Goal: Information Seeking & Learning: Learn about a topic

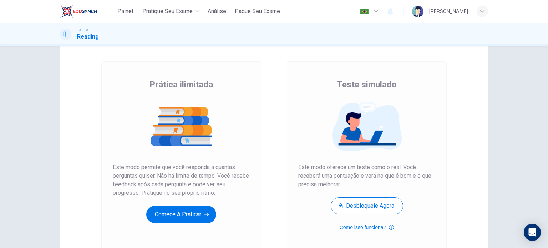
scroll to position [97, 0]
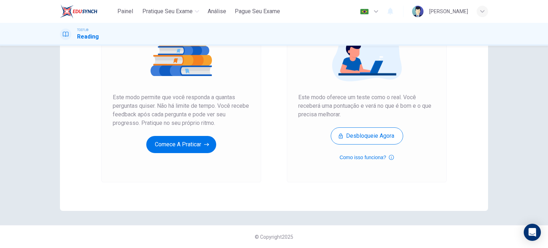
click at [194, 161] on div "Prática ilimitada Este modo permite que você responda a quantas perguntas quise…" at bounding box center [181, 86] width 160 height 191
click at [176, 167] on div "Prática ilimitada Este modo permite que você responda a quantas perguntas quise…" at bounding box center [181, 86] width 160 height 191
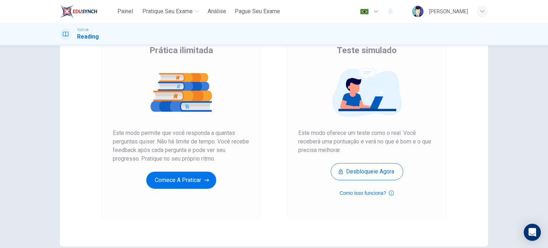
scroll to position [65, 0]
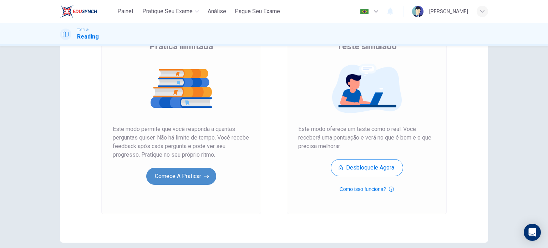
click at [185, 177] on button "Comece a praticar" at bounding box center [181, 176] width 70 height 17
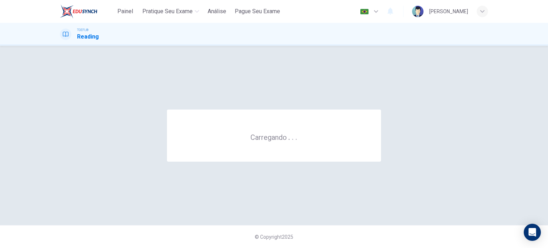
scroll to position [0, 0]
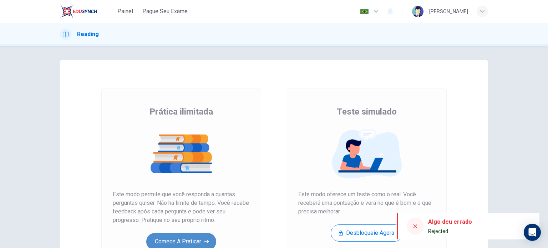
click at [183, 241] on button "Comece a praticar" at bounding box center [181, 241] width 70 height 17
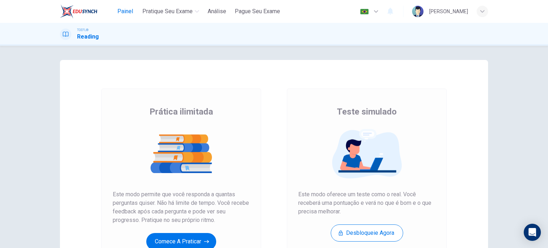
click at [123, 11] on span "Painel" at bounding box center [125, 11] width 16 height 9
click at [185, 244] on button "Comece a praticar" at bounding box center [181, 241] width 70 height 17
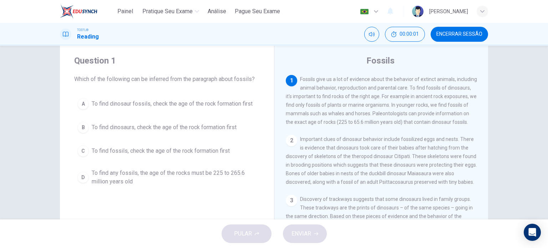
scroll to position [17, 0]
click at [217, 175] on span "To find any fossils, the age of the rocks must be 225 to 265.6 million years old" at bounding box center [174, 176] width 165 height 17
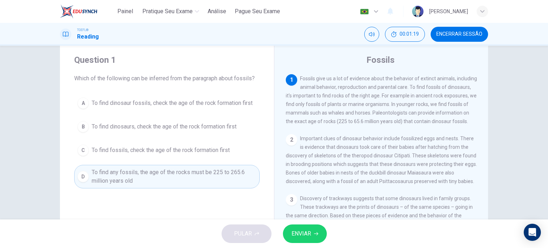
click at [299, 231] on span "ENVIAR" at bounding box center [302, 234] width 20 height 10
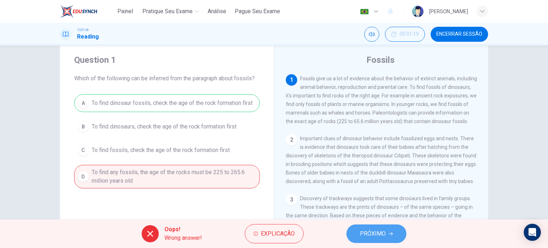
click at [366, 234] on span "PRÓXIMO" at bounding box center [373, 234] width 26 height 10
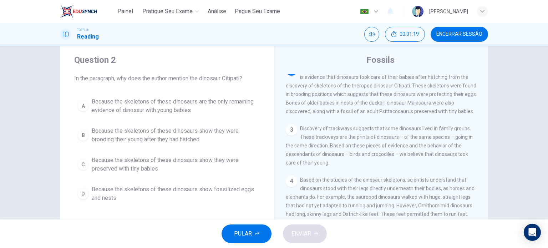
scroll to position [70, 0]
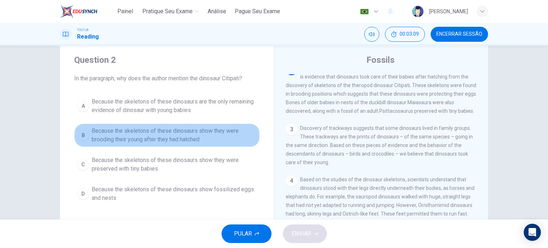
click at [170, 135] on span "Because the skeletons of these dinosaurs show they were brooding their young af…" at bounding box center [174, 135] width 165 height 17
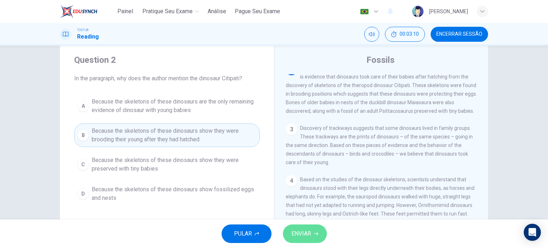
click at [311, 235] on span "ENVIAR" at bounding box center [302, 234] width 20 height 10
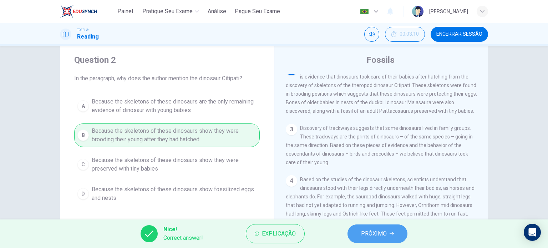
click at [377, 233] on span "PRÓXIMO" at bounding box center [374, 234] width 26 height 10
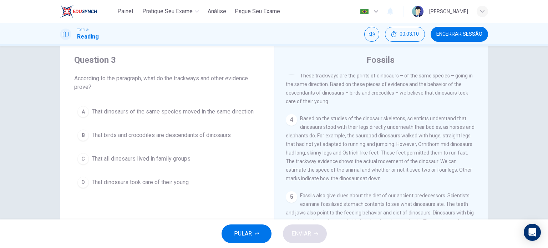
scroll to position [132, 0]
click at [127, 185] on span "That dinosaurs took care of their young" at bounding box center [140, 182] width 97 height 9
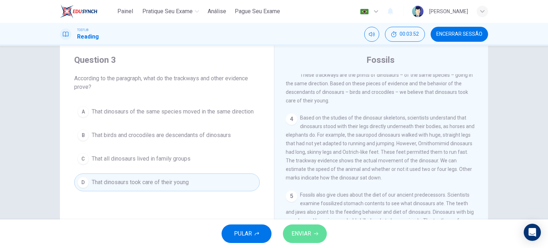
click at [314, 236] on icon "button" at bounding box center [316, 234] width 4 height 4
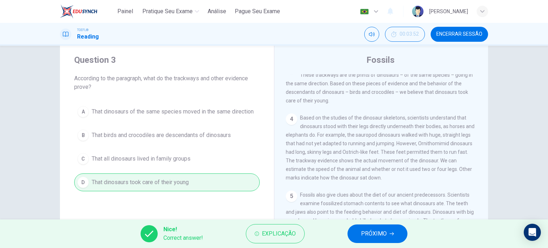
click at [377, 238] on span "PRÓXIMO" at bounding box center [374, 234] width 26 height 10
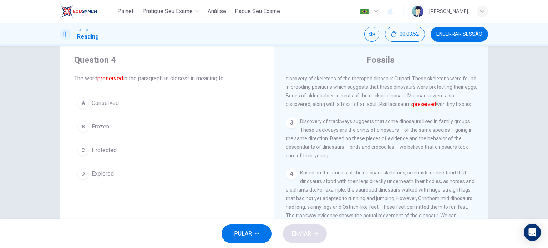
scroll to position [70, 0]
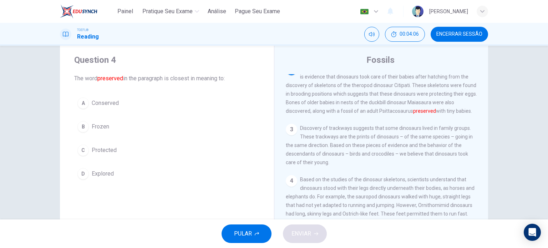
click at [93, 105] on span "Conserved" at bounding box center [105, 103] width 27 height 9
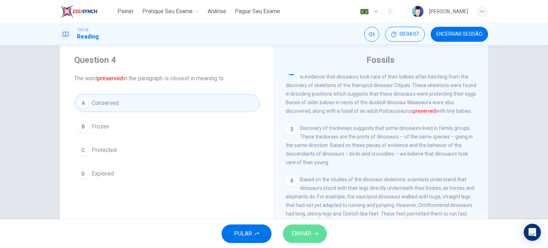
click at [304, 232] on span "ENVIAR" at bounding box center [302, 234] width 20 height 10
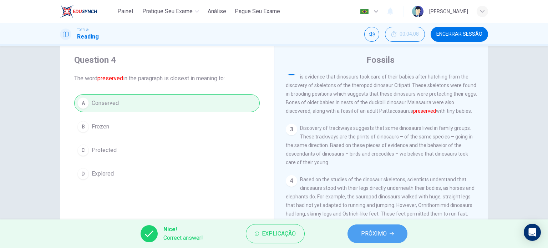
click at [379, 232] on span "PRÓXIMO" at bounding box center [374, 234] width 26 height 10
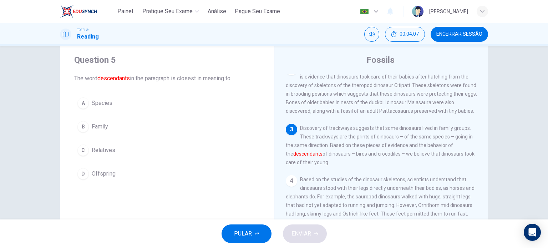
scroll to position [132, 0]
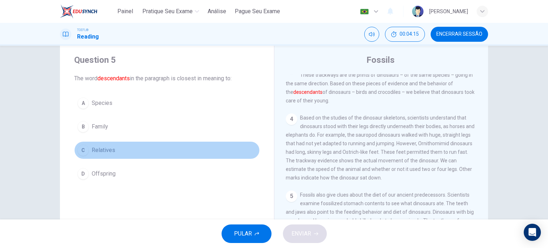
click at [108, 150] on span "Relatives" at bounding box center [104, 150] width 24 height 9
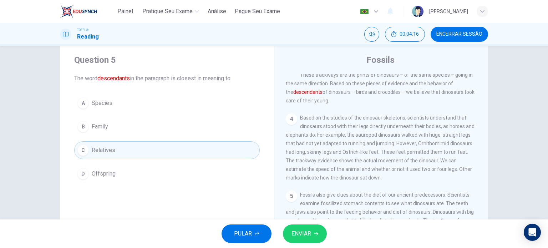
click at [308, 228] on button "ENVIAR" at bounding box center [305, 234] width 44 height 19
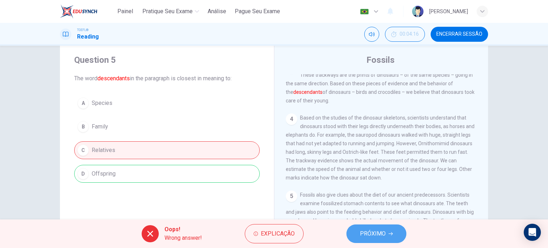
click at [368, 231] on span "PRÓXIMO" at bounding box center [373, 234] width 26 height 10
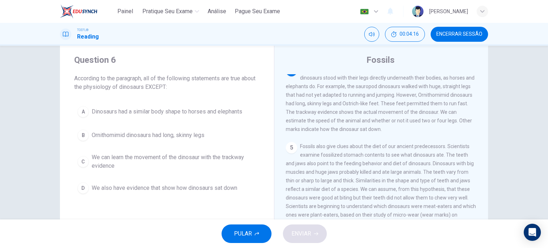
scroll to position [185, 0]
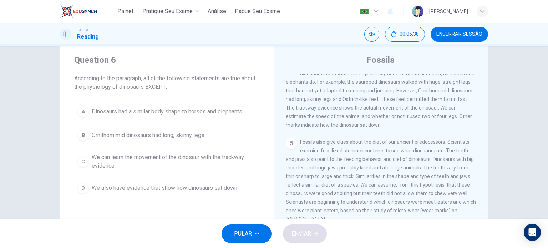
click at [210, 111] on span "Dinosaurs had a similar body shape to horses and elephants" at bounding box center [167, 111] width 151 height 9
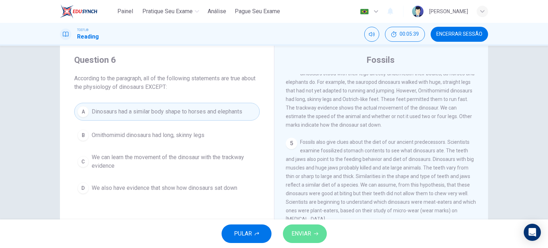
click at [305, 227] on button "ENVIAR" at bounding box center [305, 234] width 44 height 19
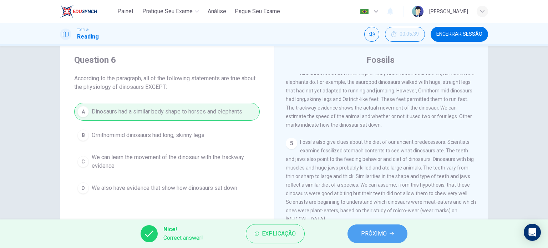
click at [373, 233] on span "PRÓXIMO" at bounding box center [374, 234] width 26 height 10
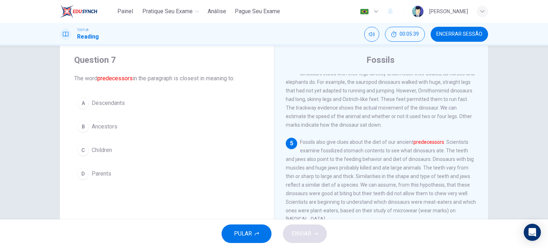
scroll to position [219, 0]
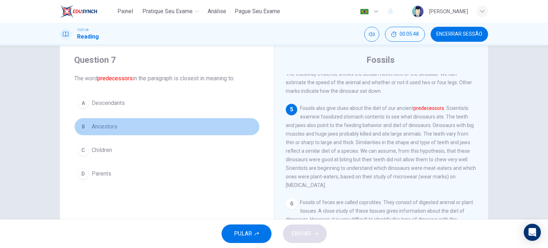
click at [94, 124] on span "Ancestors" at bounding box center [105, 126] width 26 height 9
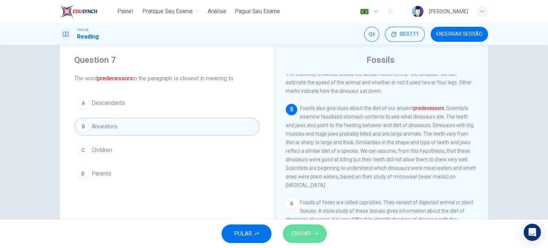
click at [308, 228] on button "ENVIAR" at bounding box center [305, 234] width 44 height 19
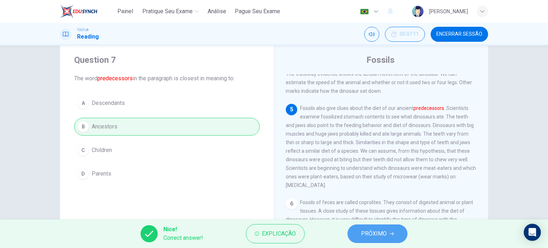
click at [377, 231] on span "PRÓXIMO" at bounding box center [374, 234] width 26 height 10
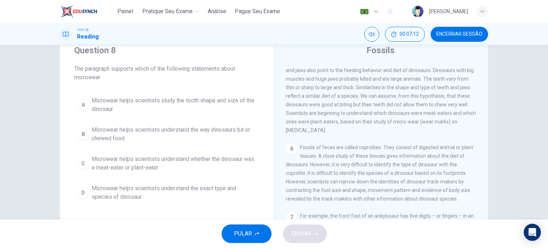
scroll to position [27, 0]
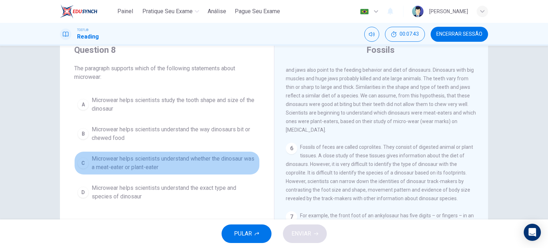
click at [146, 165] on span "Microwear helps scientists understand whether the dinosaur was a meat-eater or …" at bounding box center [174, 163] width 165 height 17
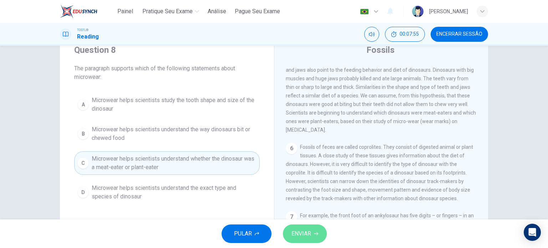
click at [301, 233] on span "ENVIAR" at bounding box center [302, 234] width 20 height 10
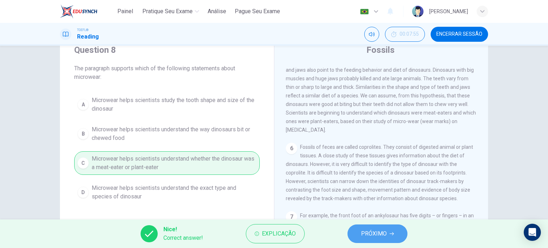
click at [380, 232] on span "PRÓXIMO" at bounding box center [374, 234] width 26 height 10
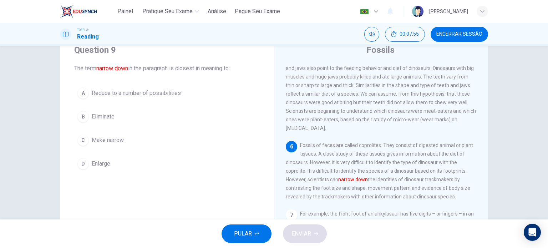
scroll to position [288, 0]
click at [143, 83] on div "Question 9 The term narrow down in the paragraph is closest in meaning to: A Re…" at bounding box center [167, 108] width 214 height 151
click at [150, 90] on span "Reduce to a number of possibilities" at bounding box center [136, 93] width 89 height 9
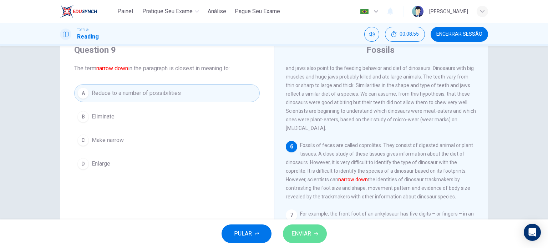
click at [297, 237] on span "ENVIAR" at bounding box center [302, 234] width 20 height 10
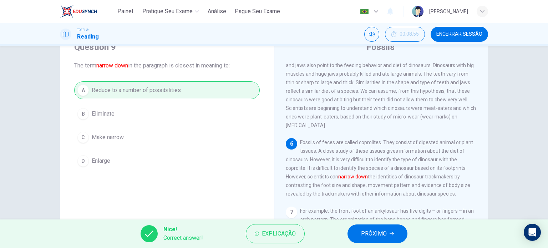
scroll to position [30, 0]
click at [381, 234] on span "PRÓXIMO" at bounding box center [374, 234] width 26 height 10
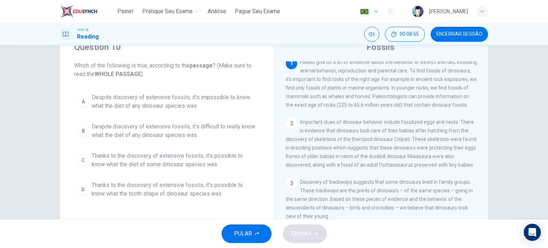
scroll to position [0, 0]
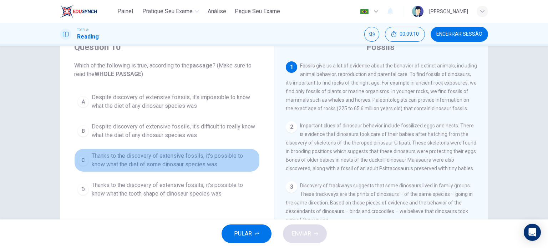
click at [187, 162] on span "Thanks to the discovery of extensive fossils, it's possible to know what the di…" at bounding box center [174, 160] width 165 height 17
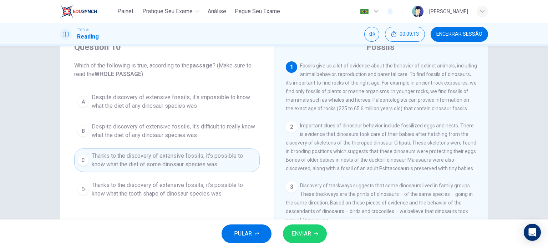
click at [307, 231] on span "ENVIAR" at bounding box center [302, 234] width 20 height 10
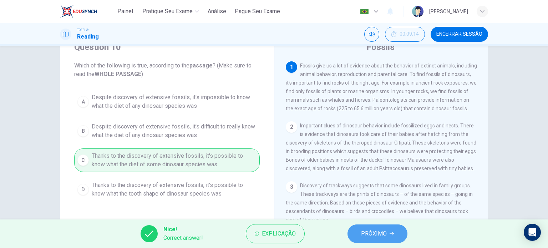
click at [371, 226] on button "PRÓXIMO" at bounding box center [378, 234] width 60 height 19
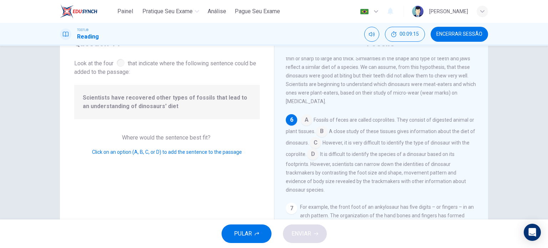
scroll to position [34, 0]
click at [308, 120] on input at bounding box center [306, 120] width 11 height 11
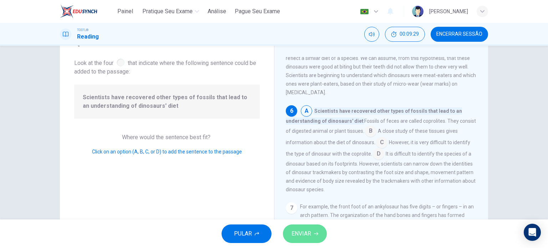
click at [307, 240] on button "ENVIAR" at bounding box center [305, 234] width 44 height 19
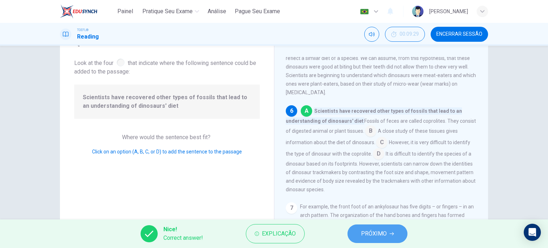
click at [368, 230] on span "PRÓXIMO" at bounding box center [374, 234] width 26 height 10
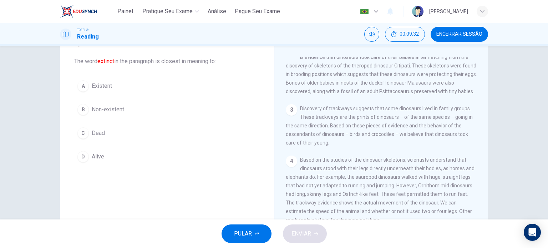
scroll to position [0, 0]
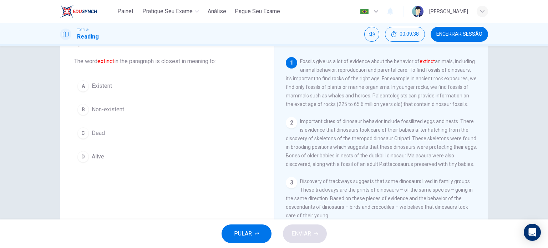
click at [116, 113] on span "Non-existent" at bounding box center [108, 109] width 32 height 9
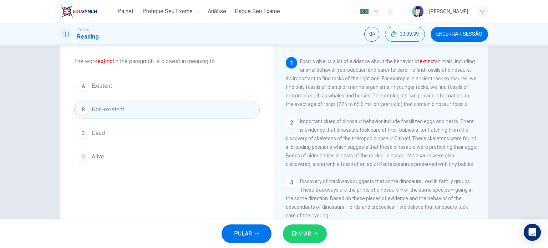
click at [308, 236] on span "ENVIAR" at bounding box center [302, 234] width 20 height 10
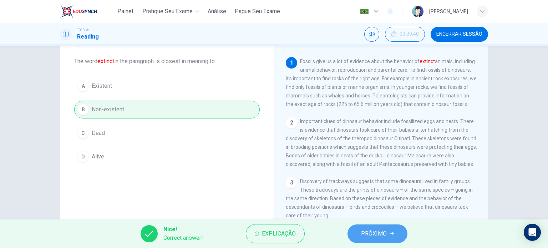
click at [371, 237] on span "PRÓXIMO" at bounding box center [374, 234] width 26 height 10
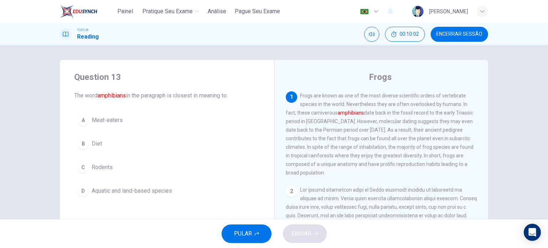
click at [163, 190] on span "Aquatic and land-based species" at bounding box center [132, 191] width 80 height 9
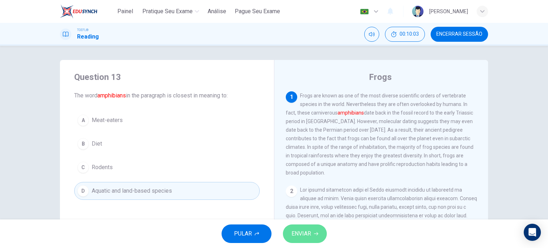
click at [308, 237] on span "ENVIAR" at bounding box center [302, 234] width 20 height 10
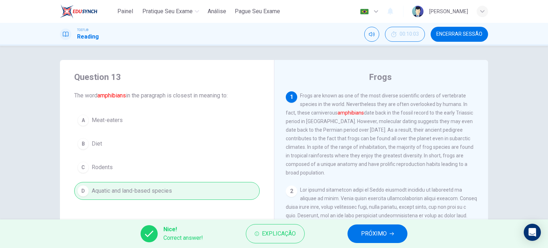
click at [384, 237] on span "PRÓXIMO" at bounding box center [374, 234] width 26 height 10
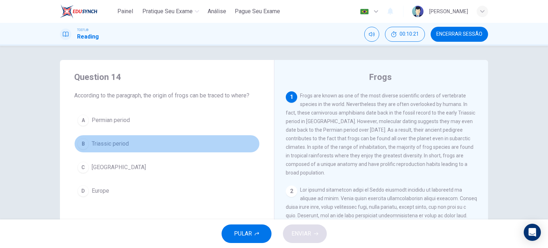
click at [95, 143] on span "Triassic period" at bounding box center [110, 144] width 37 height 9
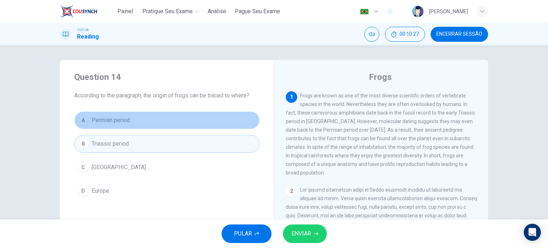
click at [113, 114] on button "A Permian period" at bounding box center [167, 120] width 186 height 18
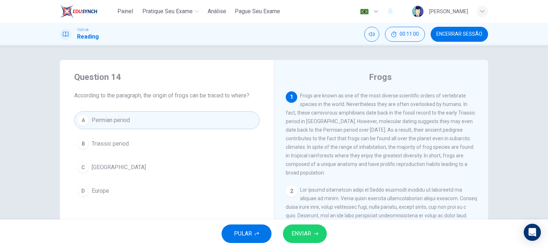
click at [307, 237] on span "ENVIAR" at bounding box center [302, 234] width 20 height 10
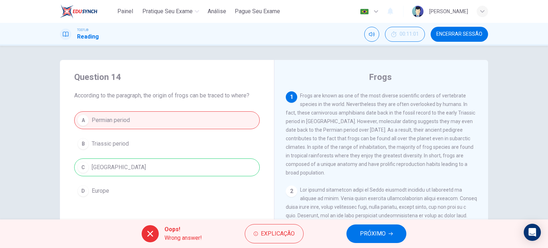
click at [369, 234] on span "PRÓXIMO" at bounding box center [373, 234] width 26 height 10
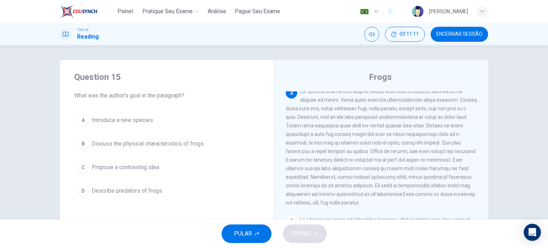
scroll to position [96, 0]
click at [186, 148] on button "B Discuss the physical characteristics of frogs" at bounding box center [167, 144] width 186 height 18
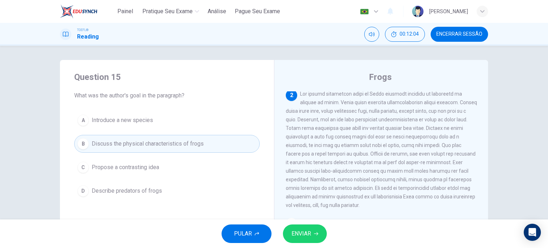
click at [298, 232] on span "ENVIAR" at bounding box center [302, 234] width 20 height 10
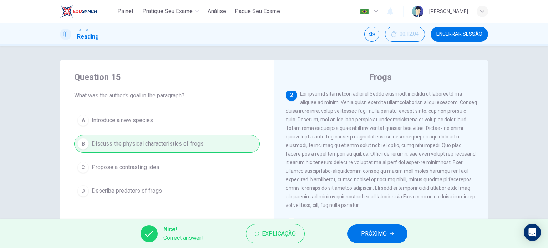
click at [364, 235] on span "PRÓXIMO" at bounding box center [374, 234] width 26 height 10
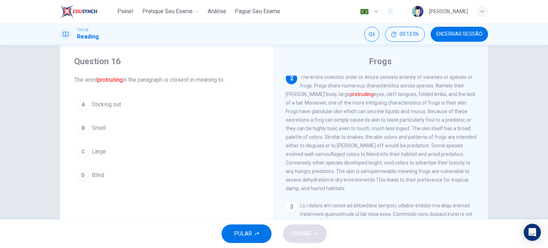
scroll to position [16, 0]
click at [104, 99] on button "A Sticking out" at bounding box center [167, 105] width 186 height 18
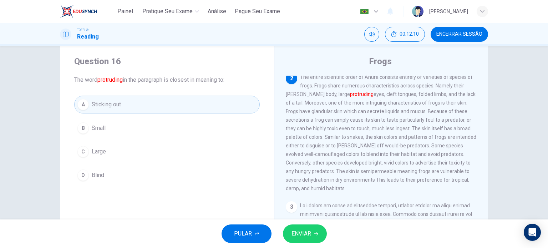
click at [296, 242] on button "ENVIAR" at bounding box center [305, 234] width 44 height 19
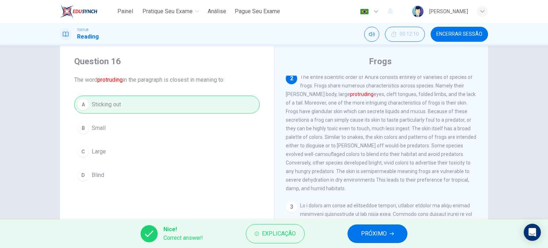
click at [366, 230] on span "PRÓXIMO" at bounding box center [374, 234] width 26 height 10
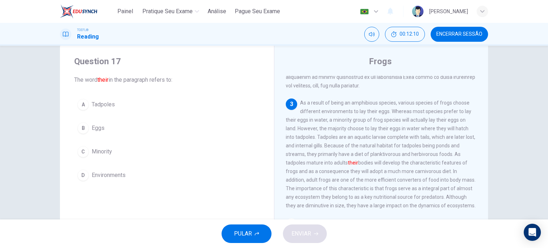
scroll to position [202, 0]
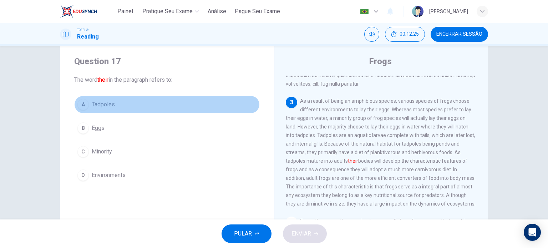
click at [96, 109] on button "A Tadpoles" at bounding box center [167, 105] width 186 height 18
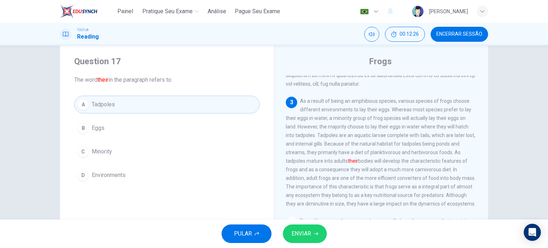
click at [312, 240] on button "ENVIAR" at bounding box center [305, 234] width 44 height 19
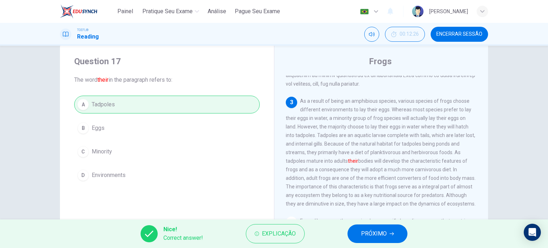
click at [356, 245] on div "Nice! Correct answer! Explicação PRÓXIMO" at bounding box center [274, 234] width 548 height 29
click at [374, 237] on span "PRÓXIMO" at bounding box center [374, 234] width 26 height 10
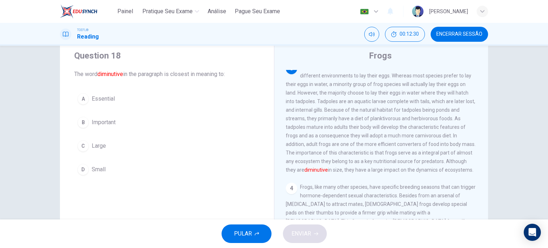
scroll to position [230, 0]
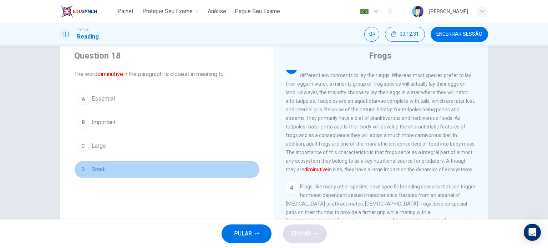
click at [95, 168] on span "Small" at bounding box center [99, 169] width 14 height 9
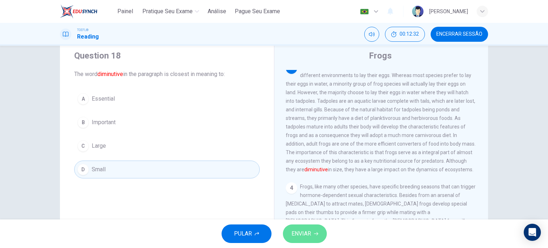
click at [304, 237] on span "ENVIAR" at bounding box center [302, 234] width 20 height 10
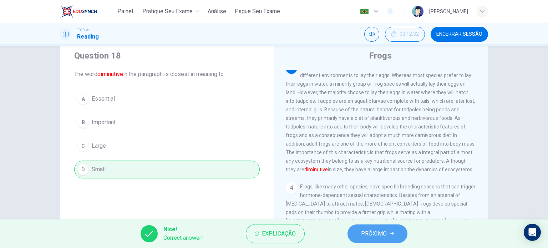
click at [387, 234] on button "PRÓXIMO" at bounding box center [378, 234] width 60 height 19
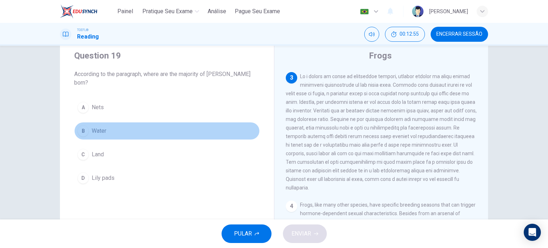
click at [97, 127] on span "Water" at bounding box center [99, 131] width 15 height 9
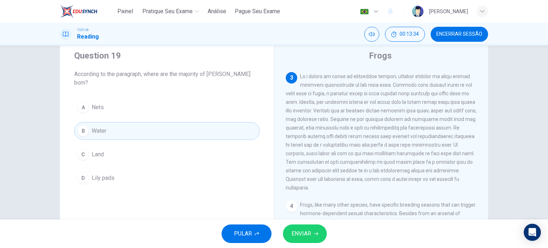
click at [318, 237] on button "ENVIAR" at bounding box center [305, 234] width 44 height 19
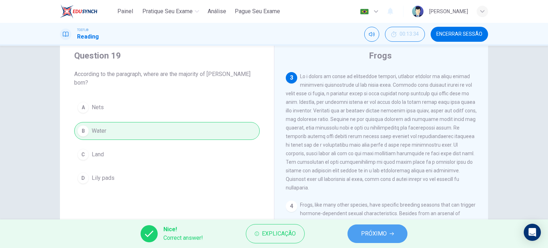
click at [378, 230] on span "PRÓXIMO" at bounding box center [374, 234] width 26 height 10
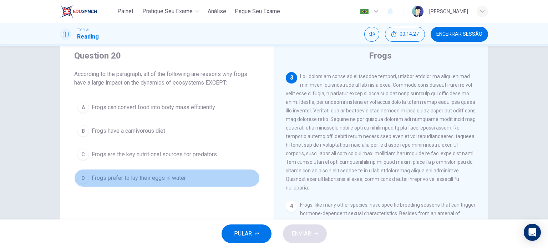
click at [174, 183] on button "D Frogs prefer to lay their eggs in water" at bounding box center [167, 178] width 186 height 18
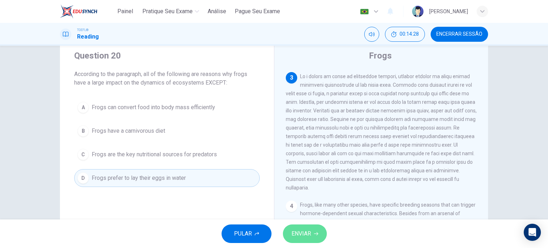
click at [302, 235] on span "ENVIAR" at bounding box center [302, 234] width 20 height 10
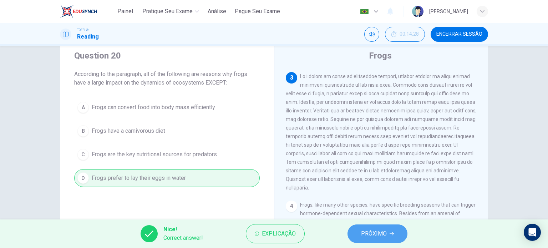
click at [369, 232] on span "PRÓXIMO" at bounding box center [374, 234] width 26 height 10
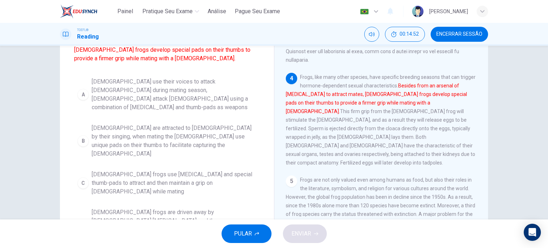
scroll to position [81, 0]
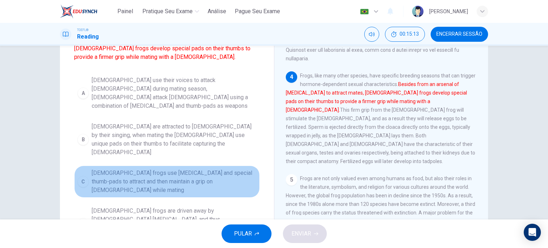
click at [194, 169] on span "Male frogs use vocal cords and special thumb-pads to attract and then maintain …" at bounding box center [174, 182] width 165 height 26
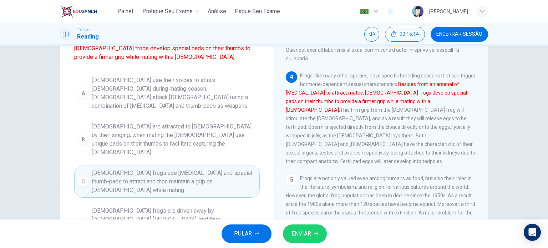
click at [312, 235] on button "ENVIAR" at bounding box center [305, 234] width 44 height 19
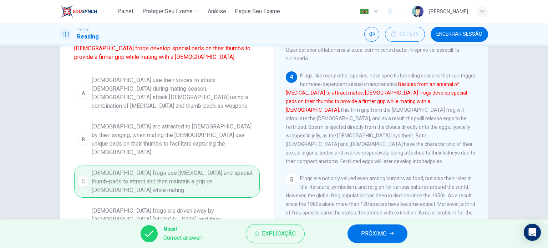
click at [376, 232] on span "PRÓXIMO" at bounding box center [374, 234] width 26 height 10
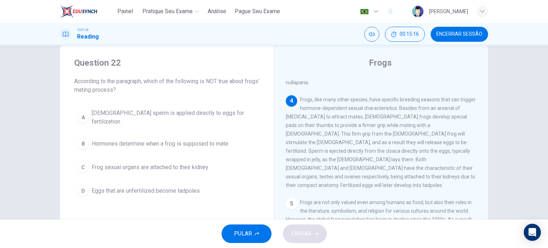
scroll to position [14, 0]
click at [135, 182] on button "D Eggs that are unfertilized become tadpoles" at bounding box center [167, 191] width 186 height 18
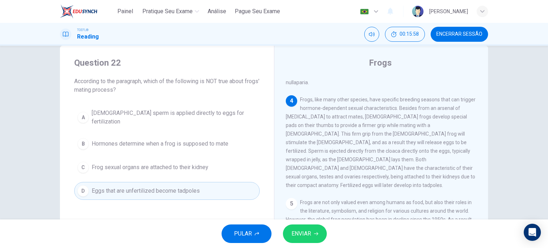
click at [308, 234] on span "ENVIAR" at bounding box center [302, 234] width 20 height 10
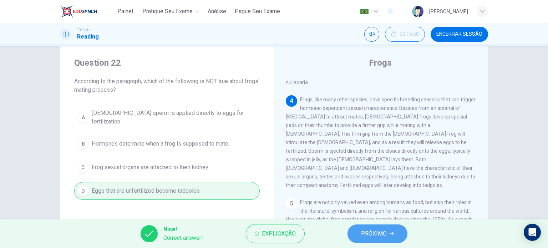
click at [366, 231] on span "PRÓXIMO" at bounding box center [374, 234] width 26 height 10
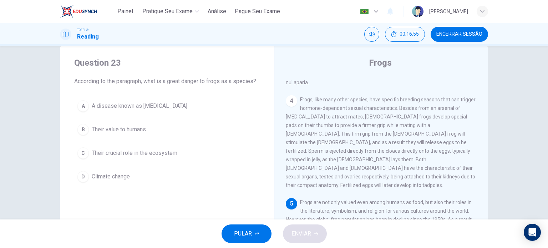
scroll to position [13, 0]
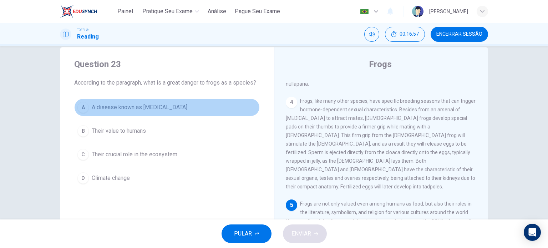
click at [154, 107] on span "A disease known as chytridiomycosis" at bounding box center [140, 107] width 96 height 9
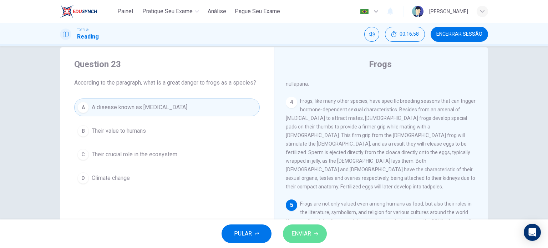
click at [297, 232] on span "ENVIAR" at bounding box center [302, 234] width 20 height 10
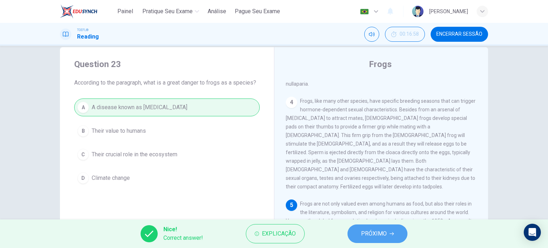
click at [366, 237] on span "PRÓXIMO" at bounding box center [374, 234] width 26 height 10
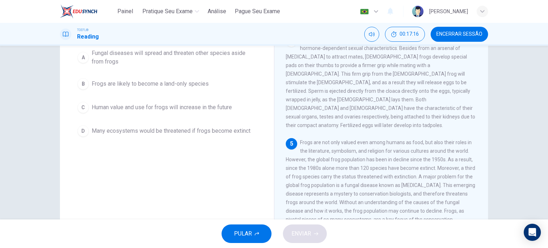
scroll to position [75, 0]
click at [240, 133] on span "Many ecosystems would be threatened if frogs become extinct" at bounding box center [171, 130] width 159 height 9
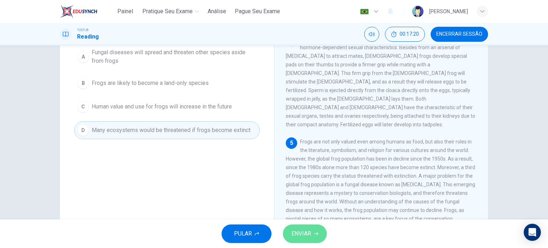
click at [314, 236] on icon "button" at bounding box center [316, 234] width 4 height 4
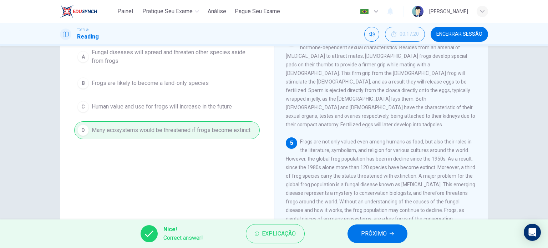
click at [374, 238] on span "PRÓXIMO" at bounding box center [374, 234] width 26 height 10
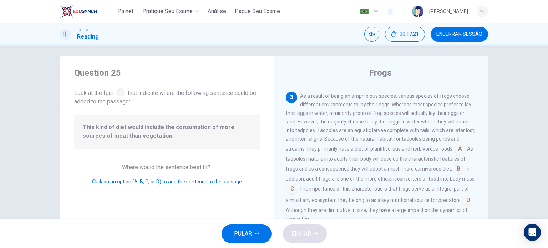
scroll to position [5, 0]
click at [457, 167] on input at bounding box center [458, 168] width 11 height 11
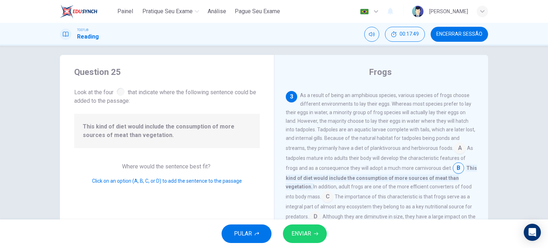
click at [319, 230] on button "ENVIAR" at bounding box center [305, 234] width 44 height 19
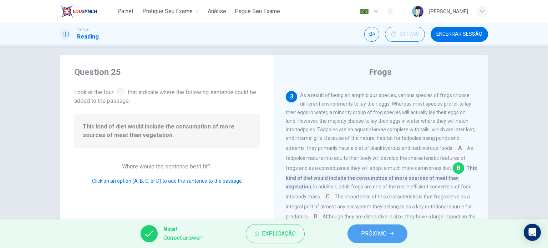
click at [379, 239] on button "PRÓXIMO" at bounding box center [378, 234] width 60 height 19
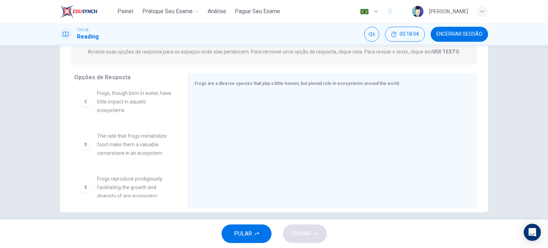
scroll to position [91, 0]
drag, startPoint x: 136, startPoint y: 147, endPoint x: 290, endPoint y: 138, distance: 154.4
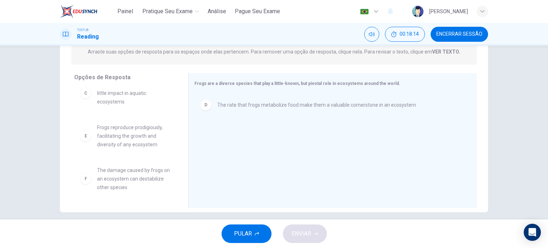
scroll to position [98, 0]
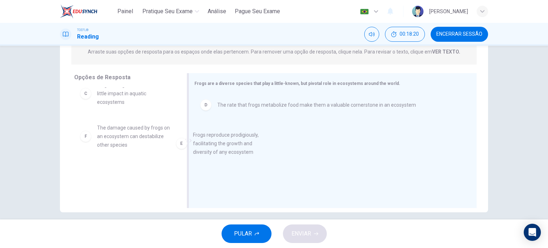
drag, startPoint x: 149, startPoint y: 142, endPoint x: 264, endPoint y: 153, distance: 115.5
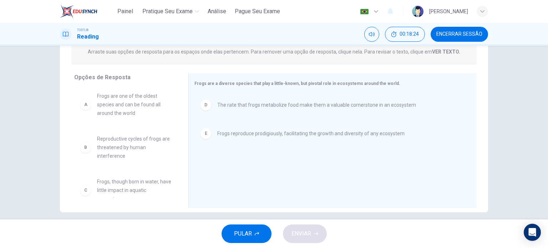
scroll to position [0, 0]
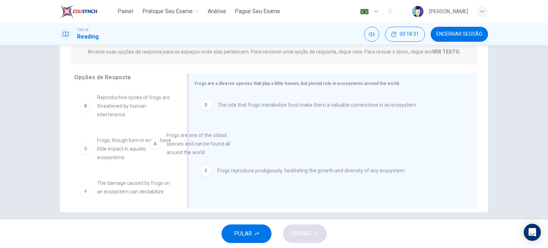
drag, startPoint x: 134, startPoint y: 100, endPoint x: 286, endPoint y: 171, distance: 167.5
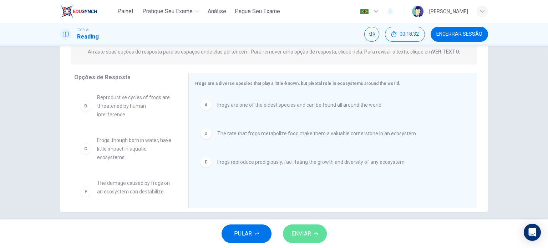
click at [304, 237] on span "ENVIAR" at bounding box center [302, 234] width 20 height 10
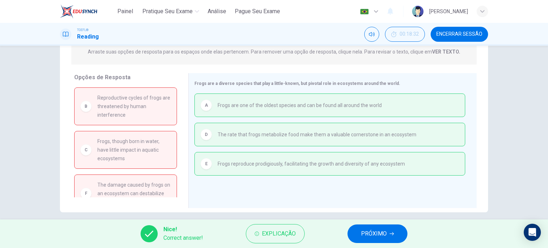
click at [382, 235] on span "PRÓXIMO" at bounding box center [374, 234] width 26 height 10
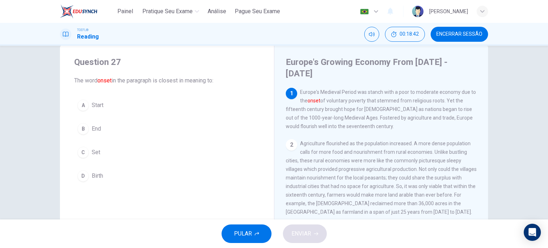
scroll to position [16, 0]
click at [92, 175] on span "Birth" at bounding box center [97, 175] width 11 height 9
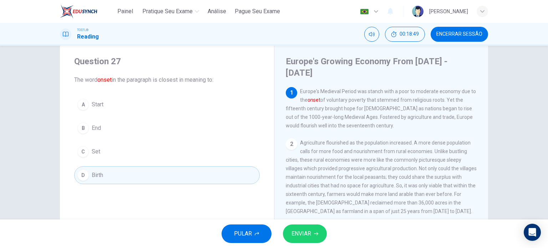
click at [313, 227] on button "ENVIAR" at bounding box center [305, 234] width 44 height 19
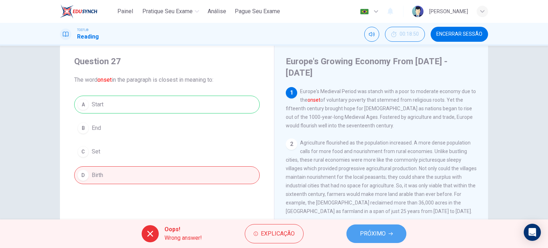
click at [370, 229] on span "PRÓXIMO" at bounding box center [373, 234] width 26 height 10
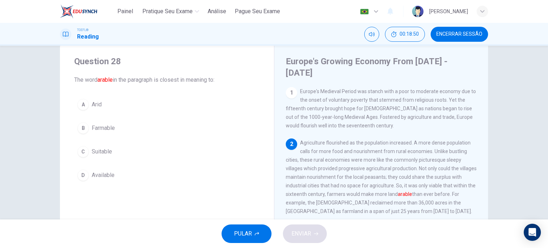
scroll to position [53, 0]
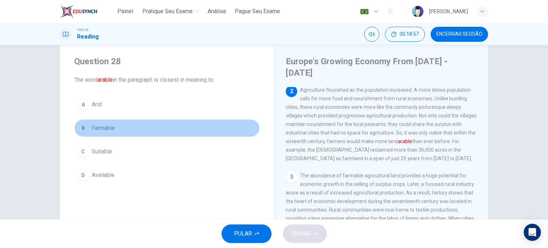
click at [110, 128] on span "Farmable" at bounding box center [103, 128] width 23 height 9
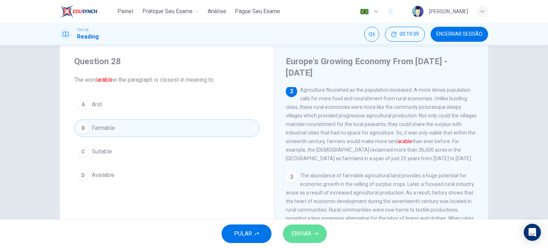
click at [308, 230] on span "ENVIAR" at bounding box center [302, 234] width 20 height 10
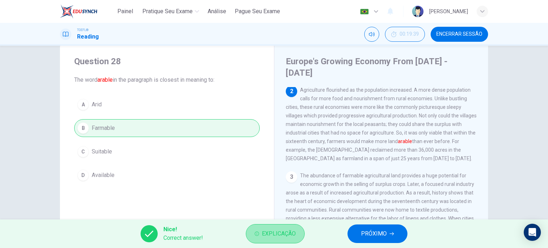
click at [281, 241] on button "Explicação" at bounding box center [275, 233] width 59 height 19
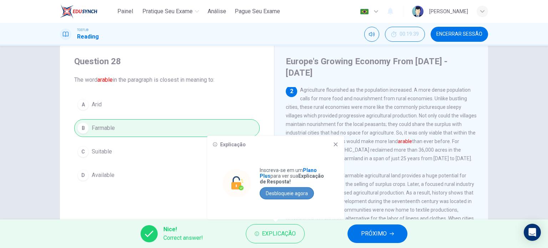
click at [296, 195] on button "Desbloqueie agora" at bounding box center [287, 193] width 54 height 12
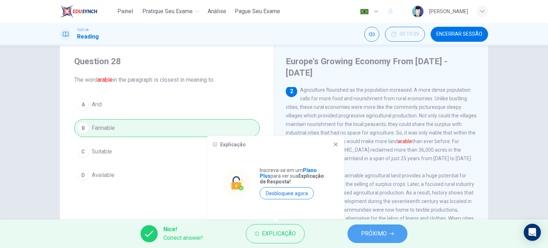
click at [372, 229] on span "PRÓXIMO" at bounding box center [374, 234] width 26 height 10
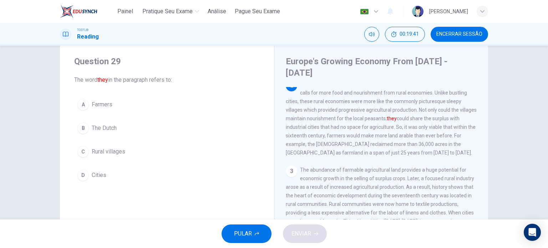
scroll to position [50, 0]
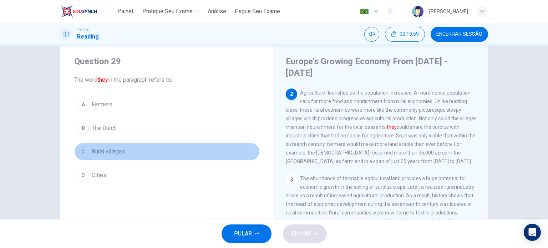
click at [108, 154] on span "Rural villages" at bounding box center [109, 151] width 34 height 9
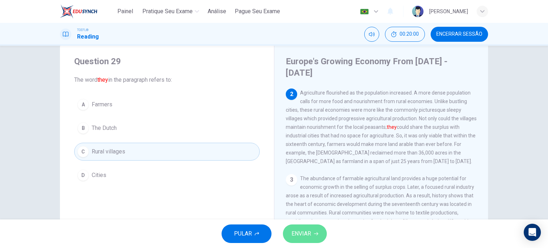
click at [308, 229] on span "ENVIAR" at bounding box center [302, 234] width 20 height 10
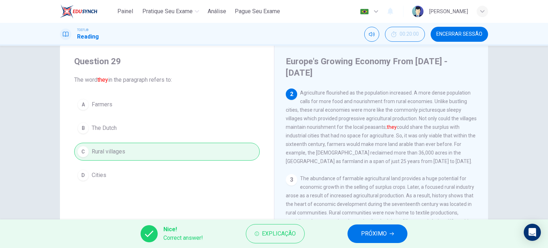
click at [369, 232] on span "PRÓXIMO" at bounding box center [374, 234] width 26 height 10
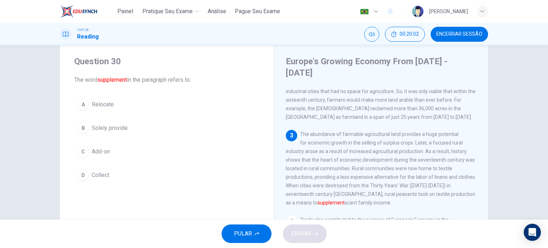
scroll to position [95, 0]
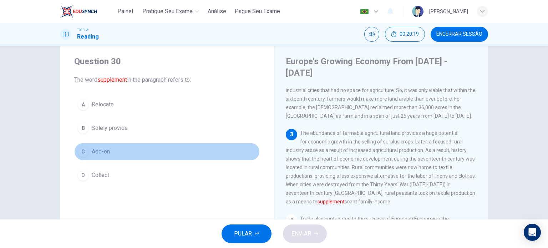
click at [112, 152] on button "C Add-on" at bounding box center [167, 152] width 186 height 18
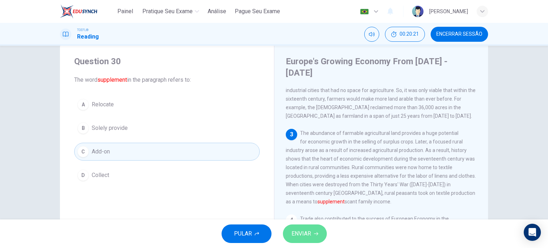
click at [316, 241] on button "ENVIAR" at bounding box center [305, 234] width 44 height 19
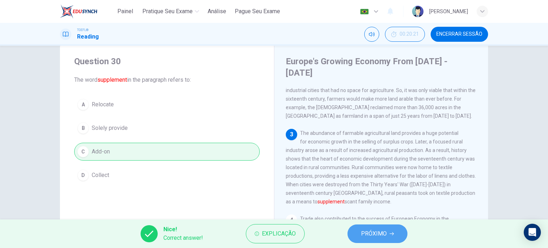
click at [388, 237] on button "PRÓXIMO" at bounding box center [378, 234] width 60 height 19
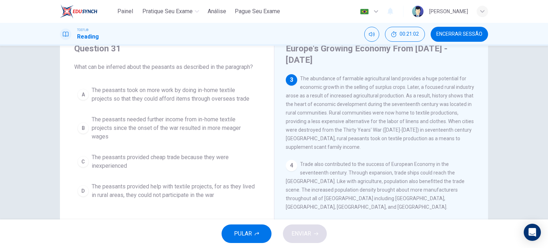
scroll to position [30, 0]
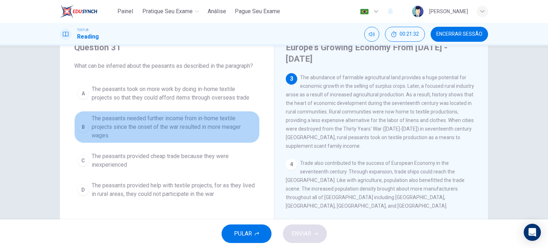
click at [220, 127] on span "The peasants needed further income from in-home textile projects since the onse…" at bounding box center [174, 127] width 165 height 26
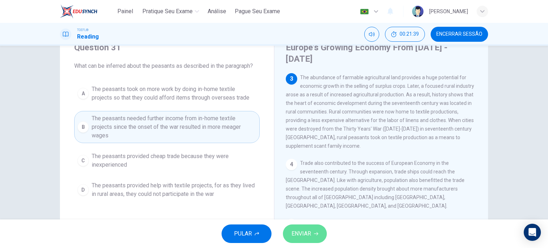
click at [302, 234] on span "ENVIAR" at bounding box center [302, 234] width 20 height 10
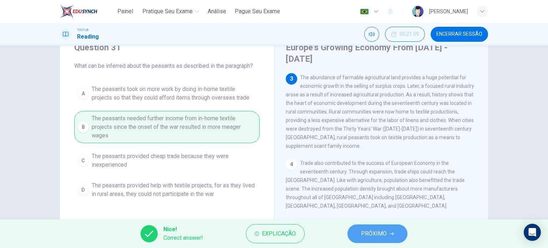
click at [377, 237] on span "PRÓXIMO" at bounding box center [374, 234] width 26 height 10
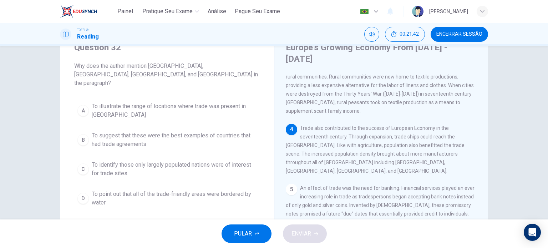
scroll to position [173, 0]
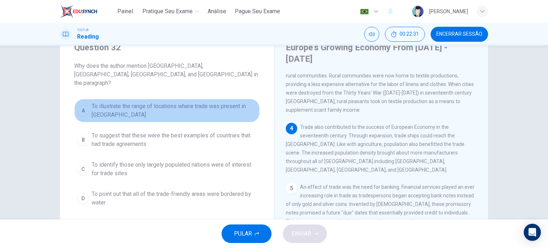
click at [174, 106] on span "To illustrate the range of locations where trade was present in Europe" at bounding box center [174, 110] width 165 height 17
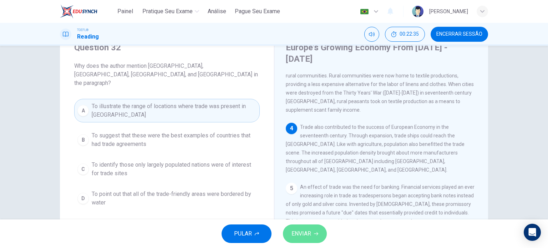
click at [314, 238] on button "ENVIAR" at bounding box center [305, 234] width 44 height 19
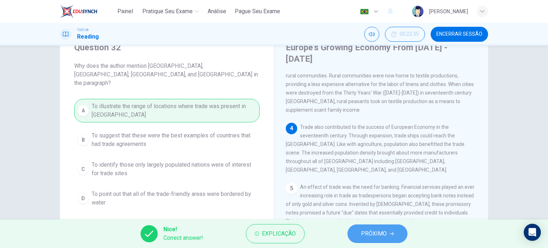
click at [373, 232] on span "PRÓXIMO" at bounding box center [374, 234] width 26 height 10
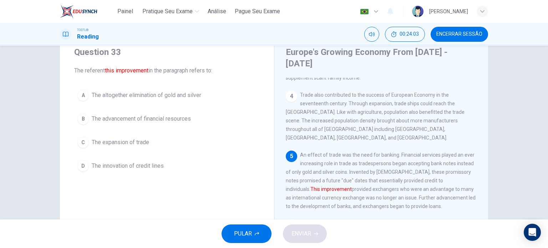
scroll to position [25, 0]
click at [140, 168] on span "The innovation of credit lines" at bounding box center [128, 165] width 72 height 9
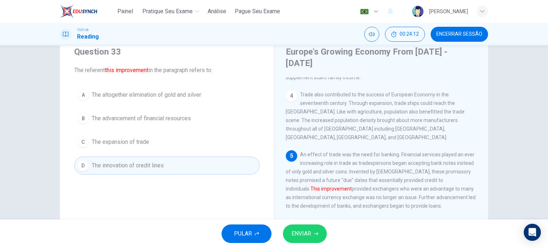
click at [301, 228] on button "ENVIAR" at bounding box center [305, 234] width 44 height 19
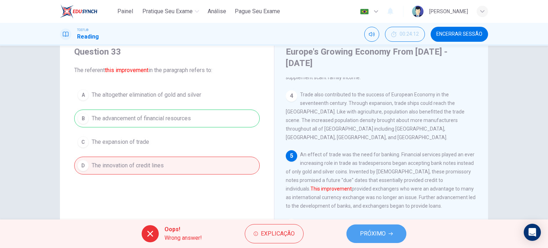
click at [364, 235] on span "PRÓXIMO" at bounding box center [373, 234] width 26 height 10
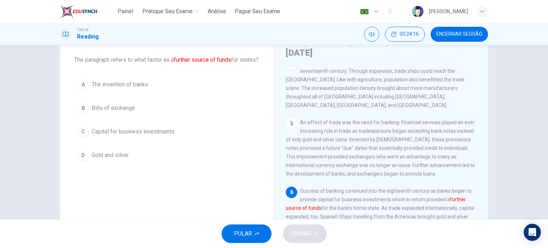
scroll to position [36, 0]
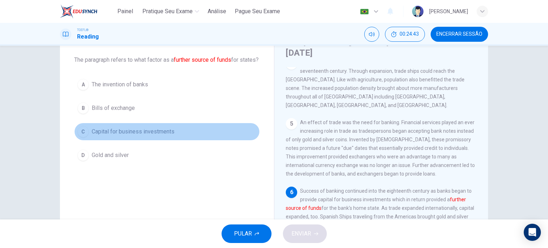
click at [132, 136] on span "Capital for business investments" at bounding box center [133, 131] width 83 height 9
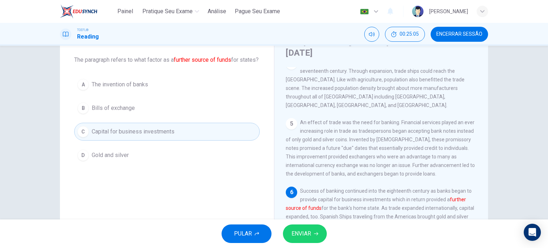
click at [199, 205] on div "Question 34 The paragraph refers to what factor as a further source of funds fo…" at bounding box center [167, 154] width 214 height 260
click at [308, 231] on span "ENVIAR" at bounding box center [302, 234] width 20 height 10
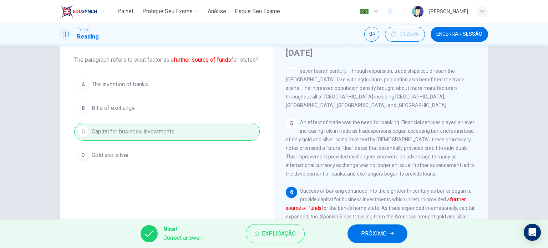
click at [379, 234] on span "PRÓXIMO" at bounding box center [374, 234] width 26 height 10
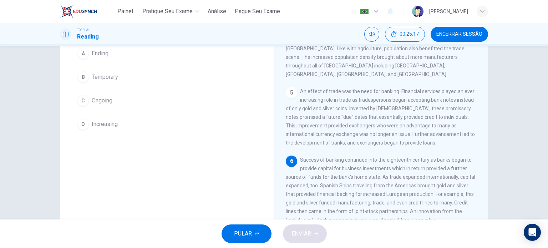
scroll to position [67, 0]
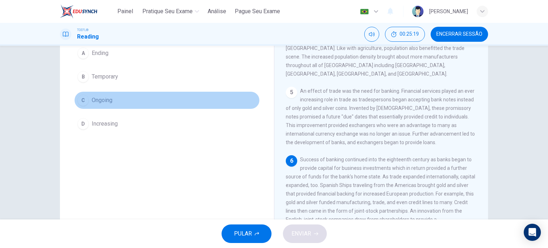
click at [104, 106] on button "C Ongoing" at bounding box center [167, 100] width 186 height 18
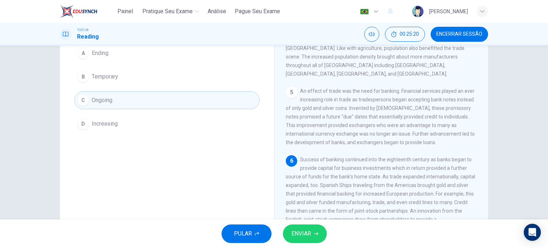
click at [301, 234] on span "ENVIAR" at bounding box center [302, 234] width 20 height 10
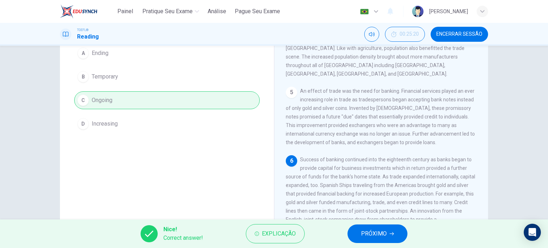
click at [377, 227] on button "PRÓXIMO" at bounding box center [378, 234] width 60 height 19
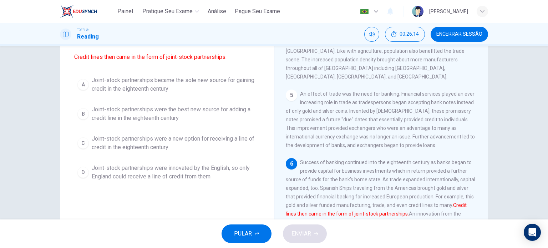
scroll to position [65, 0]
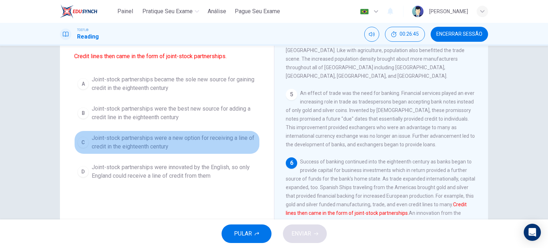
click at [252, 145] on span "Joint-stock partnerships were a new option for receiving a line of credit in th…" at bounding box center [174, 142] width 165 height 17
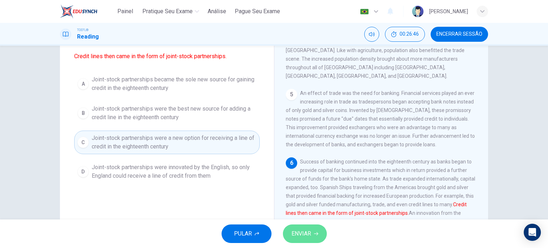
click at [306, 240] on button "ENVIAR" at bounding box center [305, 234] width 44 height 19
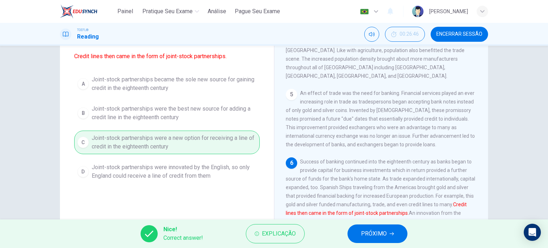
click at [364, 235] on span "PRÓXIMO" at bounding box center [374, 234] width 26 height 10
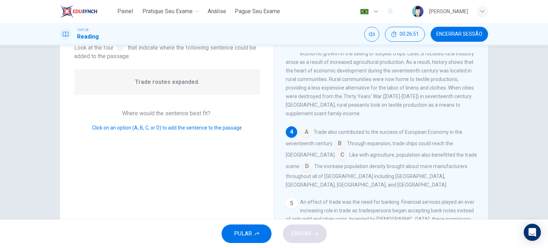
scroll to position [50, 0]
click at [339, 139] on input at bounding box center [339, 143] width 11 height 11
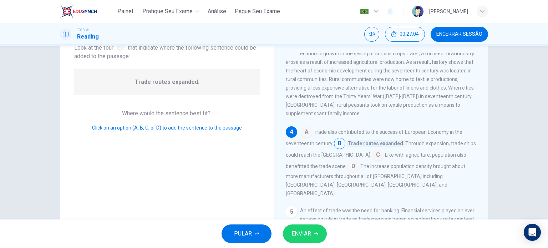
click at [311, 229] on span "ENVIAR" at bounding box center [302, 234] width 20 height 10
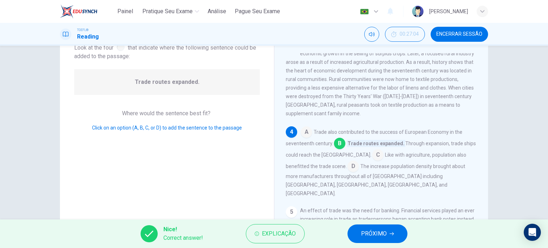
click at [364, 242] on button "PRÓXIMO" at bounding box center [378, 234] width 60 height 19
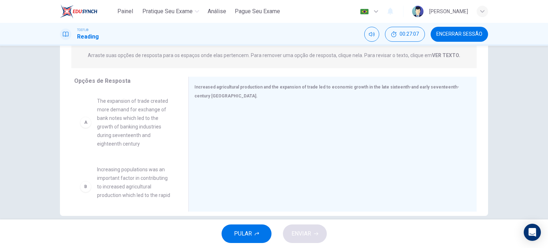
scroll to position [93, 0]
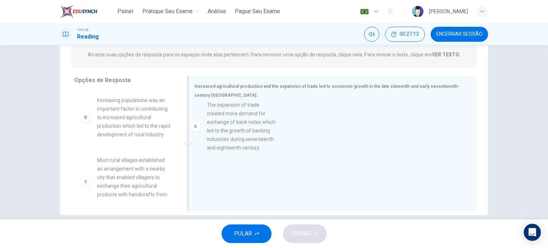
drag, startPoint x: 125, startPoint y: 126, endPoint x: 238, endPoint y: 132, distance: 113.3
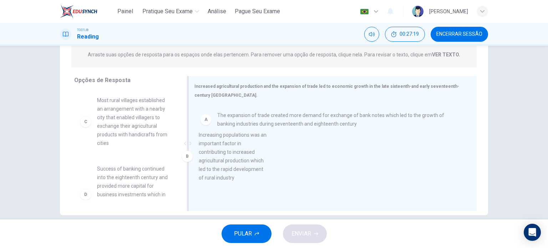
drag, startPoint x: 131, startPoint y: 124, endPoint x: 237, endPoint y: 160, distance: 111.4
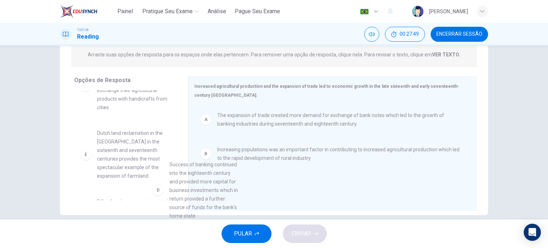
scroll to position [39, 0]
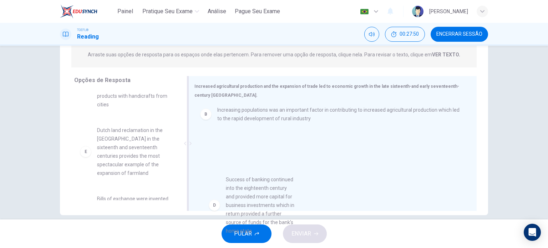
drag, startPoint x: 120, startPoint y: 163, endPoint x: 247, endPoint y: 191, distance: 129.8
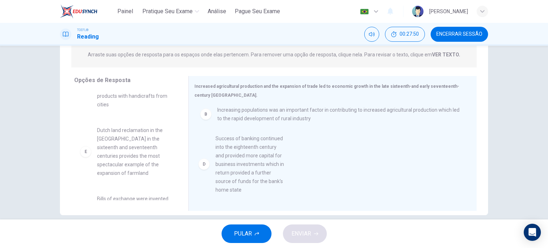
scroll to position [1, 0]
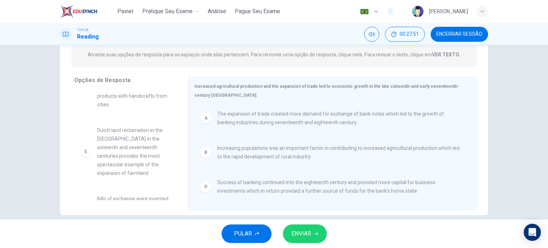
click at [319, 238] on button "ENVIAR" at bounding box center [305, 234] width 44 height 19
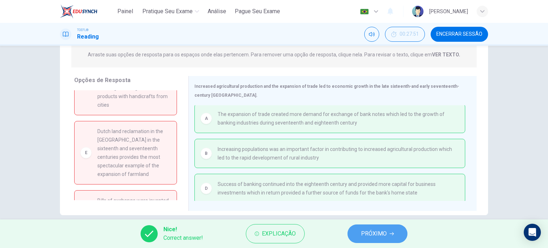
click at [381, 234] on span "PRÓXIMO" at bounding box center [374, 234] width 26 height 10
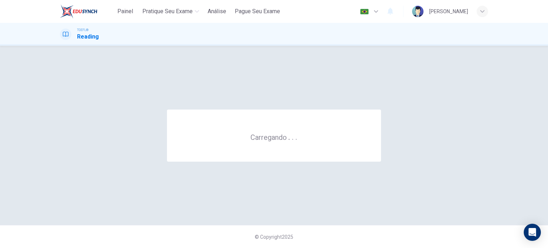
scroll to position [0, 0]
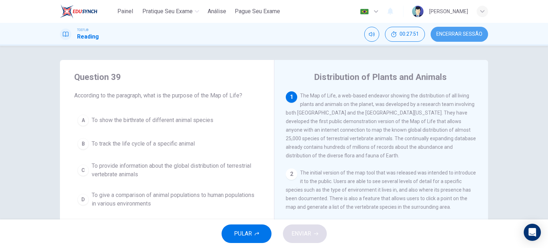
click at [454, 39] on button "Encerrar Sessão" at bounding box center [459, 34] width 57 height 15
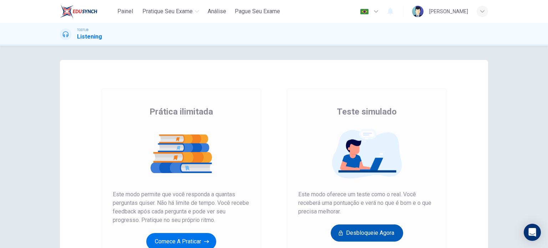
click at [381, 234] on button "Desbloqueie agora" at bounding box center [367, 233] width 72 height 17
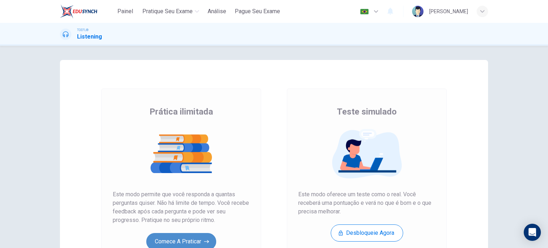
click at [178, 241] on button "Comece a praticar" at bounding box center [181, 241] width 70 height 17
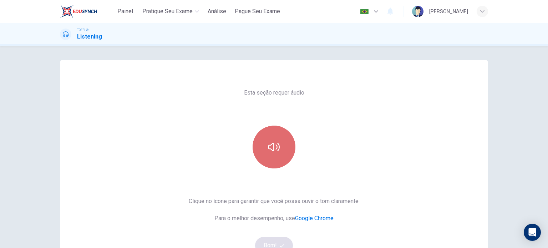
click at [277, 136] on button "button" at bounding box center [274, 147] width 43 height 43
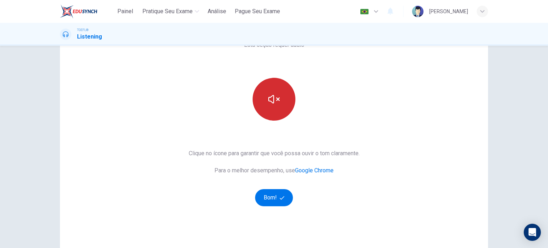
scroll to position [52, 0]
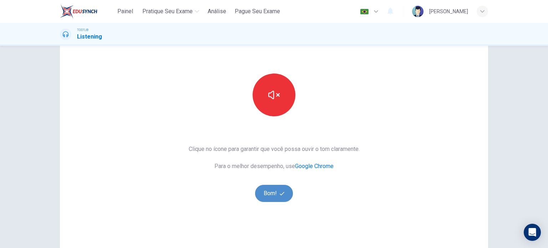
click at [271, 193] on button "Bom!" at bounding box center [274, 193] width 38 height 17
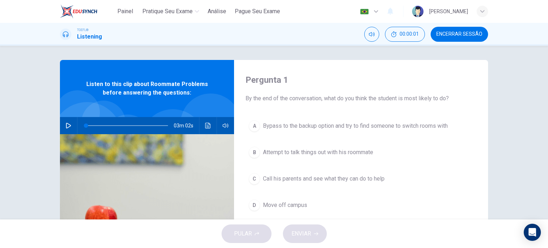
scroll to position [0, 0]
click at [69, 131] on button "button" at bounding box center [68, 125] width 11 height 17
type input "1"
click at [151, 125] on span at bounding box center [153, 126] width 4 height 4
click at [154, 150] on img at bounding box center [147, 221] width 174 height 174
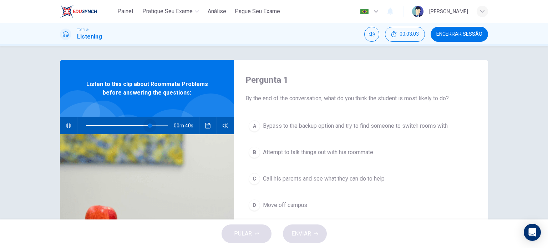
click at [149, 127] on span at bounding box center [150, 126] width 4 height 4
type input "0"
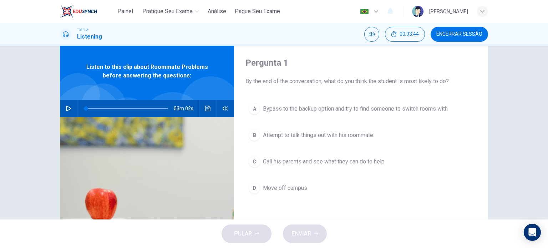
scroll to position [17, 0]
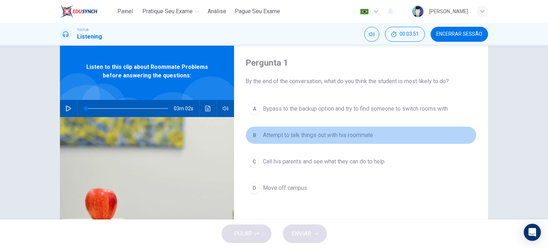
click at [322, 135] on span "Attempt to talk things out with his roommate" at bounding box center [318, 135] width 110 height 9
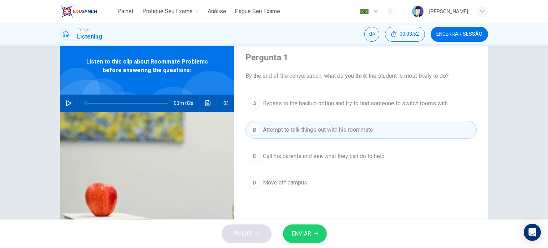
scroll to position [23, 0]
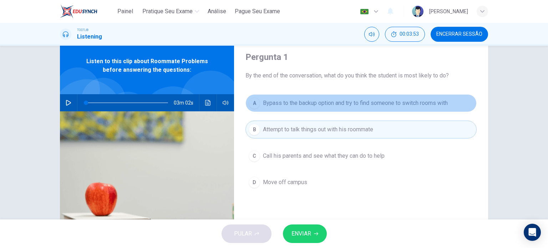
click at [296, 105] on span "Bypass to the backup option and try to find someone to switch rooms with" at bounding box center [355, 103] width 185 height 9
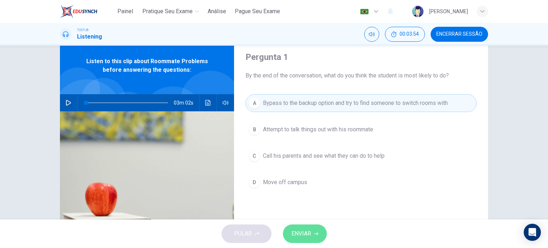
click at [296, 228] on button "ENVIAR" at bounding box center [305, 234] width 44 height 19
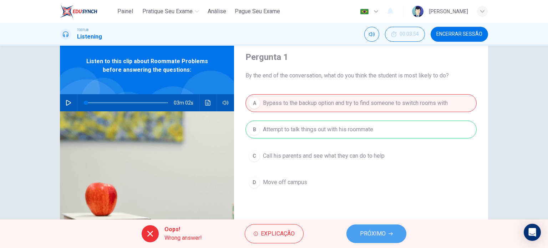
click at [381, 235] on span "PRÓXIMO" at bounding box center [373, 234] width 26 height 10
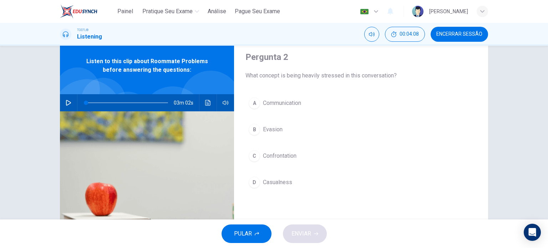
click at [295, 107] on span "Communication" at bounding box center [282, 103] width 38 height 9
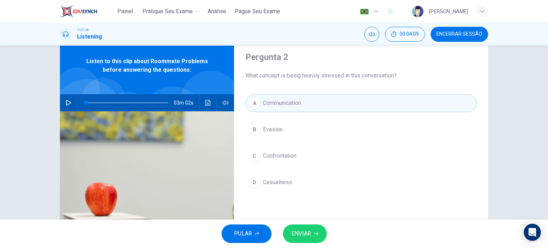
click at [303, 235] on span "ENVIAR" at bounding box center [302, 234] width 20 height 10
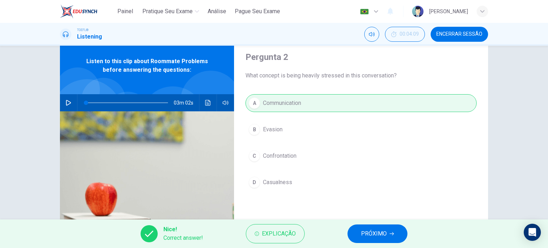
click at [355, 235] on button "PRÓXIMO" at bounding box center [378, 234] width 60 height 19
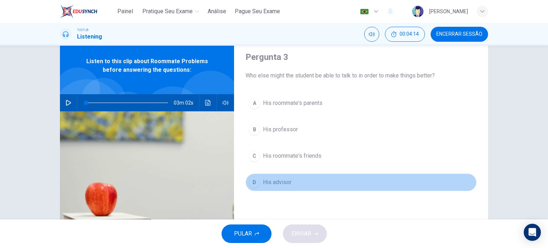
click at [284, 187] on button "D His advisor" at bounding box center [361, 182] width 231 height 18
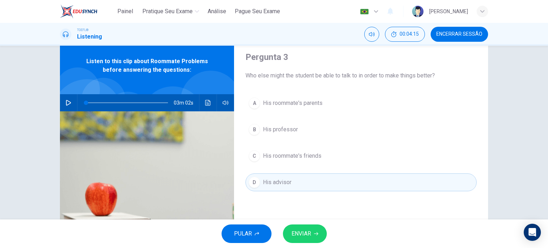
click at [305, 234] on span "ENVIAR" at bounding box center [302, 234] width 20 height 10
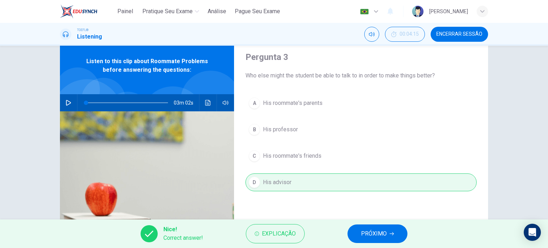
click at [367, 238] on span "PRÓXIMO" at bounding box center [374, 234] width 26 height 10
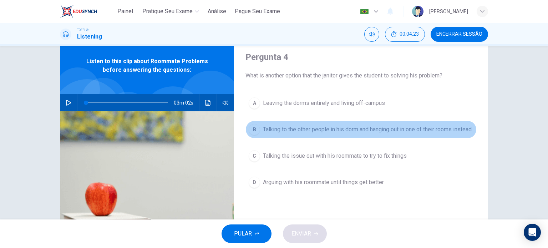
click at [336, 131] on span "Talking to the other people in his dorm and hanging out in one of their rooms i…" at bounding box center [367, 129] width 209 height 9
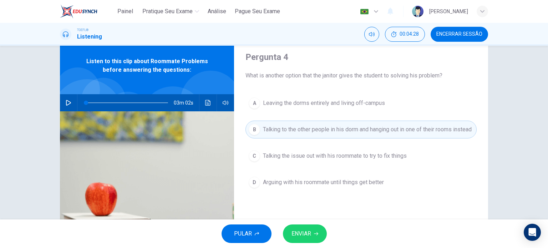
click at [300, 160] on span "Talking the issue out with his roommate to try to fix things" at bounding box center [335, 156] width 144 height 9
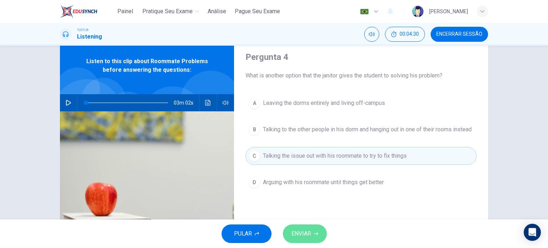
click at [317, 230] on button "ENVIAR" at bounding box center [305, 234] width 44 height 19
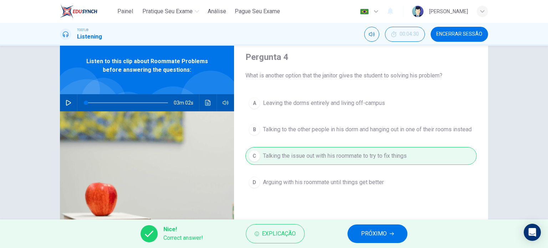
click at [359, 230] on button "PRÓXIMO" at bounding box center [378, 234] width 60 height 19
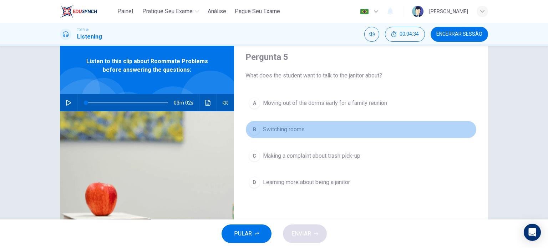
click at [284, 130] on span "Switching rooms" at bounding box center [284, 129] width 42 height 9
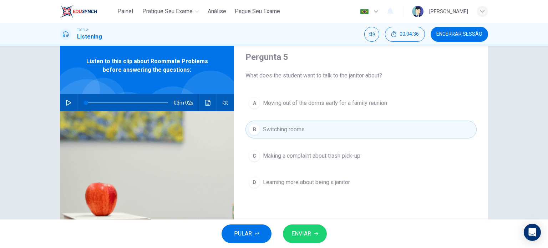
click at [310, 235] on span "ENVIAR" at bounding box center [302, 234] width 20 height 10
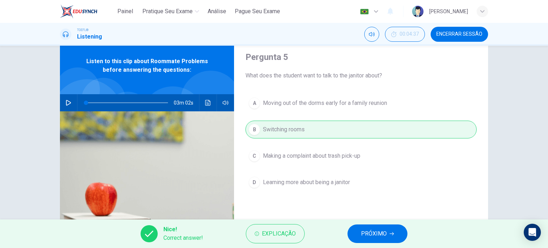
click at [384, 233] on span "PRÓXIMO" at bounding box center [374, 234] width 26 height 10
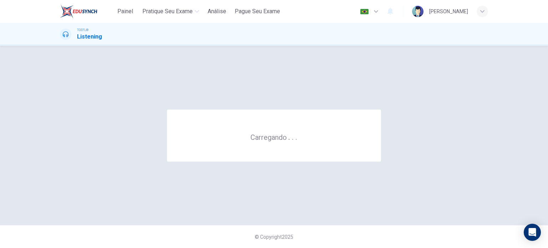
scroll to position [0, 0]
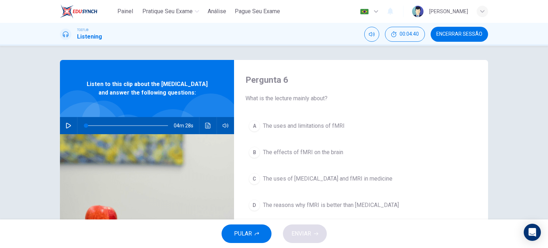
click at [67, 134] on button "button" at bounding box center [68, 125] width 11 height 17
type input "1"
drag, startPoint x: 86, startPoint y: 135, endPoint x: 55, endPoint y: 133, distance: 31.5
click at [55, 133] on div "Pergunta 6 What is the lecture mainly about? A The uses and limitations of fMRI…" at bounding box center [274, 184] width 451 height 248
click at [53, 134] on div "Pergunta 6 What is the lecture mainly about? A The uses and limitations of fMRI…" at bounding box center [274, 184] width 451 height 248
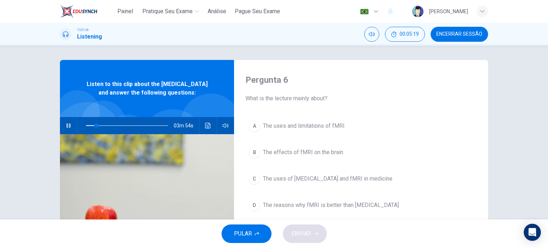
click at [77, 134] on hr at bounding box center [77, 125] width 0 height 17
click at [67, 128] on icon "button" at bounding box center [68, 126] width 4 height 4
click at [94, 128] on span at bounding box center [96, 126] width 4 height 4
drag, startPoint x: 85, startPoint y: 131, endPoint x: 78, endPoint y: 131, distance: 6.8
click at [84, 128] on span at bounding box center [86, 126] width 4 height 4
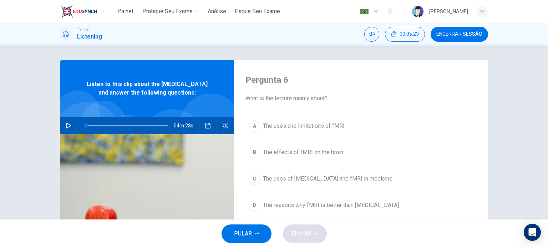
click at [73, 133] on div "04m 28s" at bounding box center [147, 125] width 174 height 17
click at [68, 129] on icon "button" at bounding box center [69, 126] width 6 height 6
click at [205, 128] on button "Clique para ver a transcrição do áudio" at bounding box center [207, 125] width 11 height 17
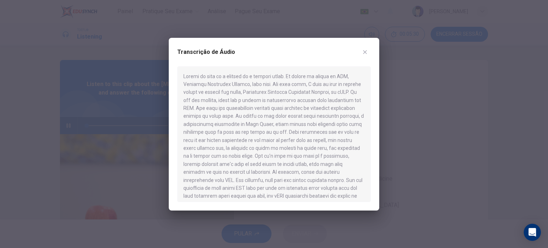
click at [111, 190] on div at bounding box center [274, 124] width 548 height 248
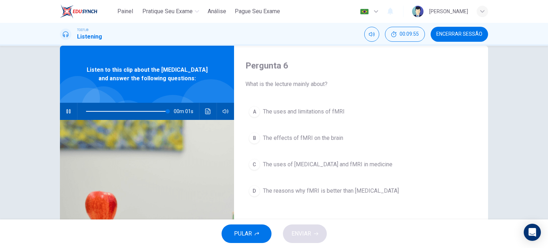
scroll to position [14, 0]
click at [333, 110] on span "The uses and limitations of fMRI" at bounding box center [304, 111] width 82 height 9
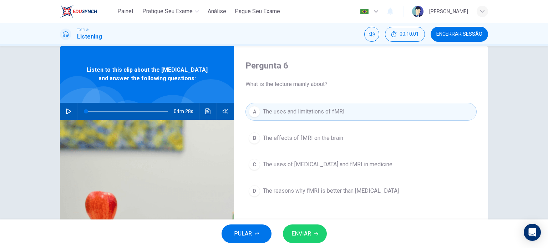
click at [302, 235] on span "ENVIAR" at bounding box center [302, 234] width 20 height 10
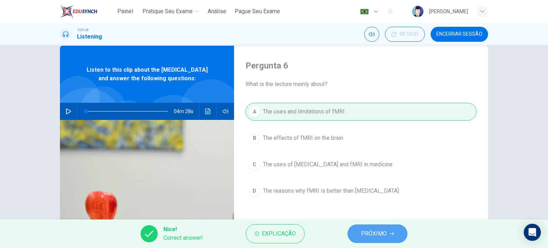
click at [364, 227] on button "PRÓXIMO" at bounding box center [378, 234] width 60 height 19
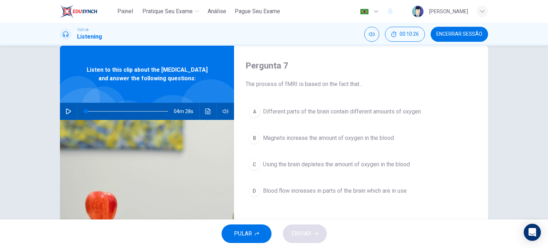
click at [344, 190] on span "Blood flow increases in parts of the brain which are in use" at bounding box center [335, 191] width 144 height 9
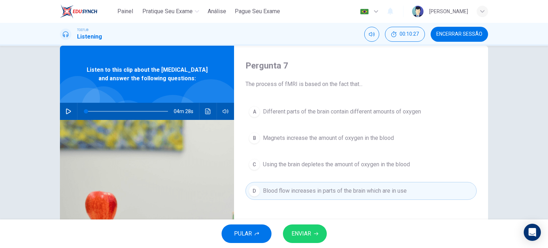
click at [304, 240] on button "ENVIAR" at bounding box center [305, 234] width 44 height 19
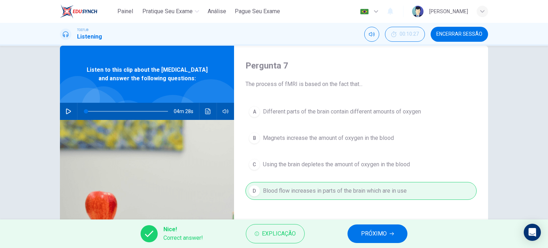
click at [378, 241] on button "PRÓXIMO" at bounding box center [378, 234] width 60 height 19
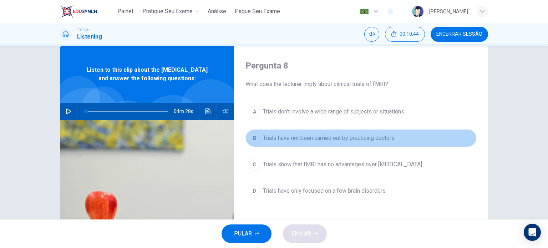
click at [344, 143] on button "B Trials have not been carried out by practicing doctors" at bounding box center [361, 138] width 231 height 18
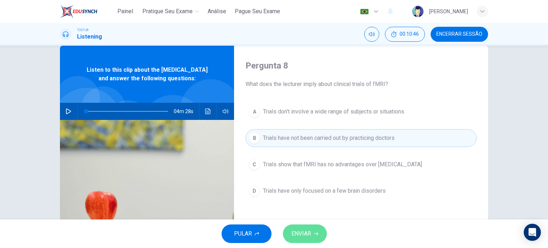
click at [309, 230] on span "ENVIAR" at bounding box center [302, 234] width 20 height 10
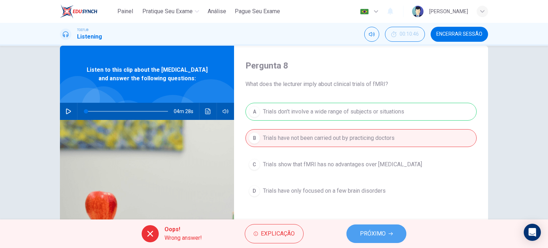
click at [373, 235] on span "PRÓXIMO" at bounding box center [373, 234] width 26 height 10
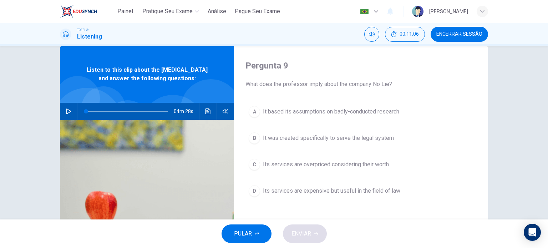
click at [142, 116] on span at bounding box center [127, 111] width 82 height 10
click at [66, 114] on icon "button" at bounding box center [69, 112] width 6 height 6
click at [147, 114] on span at bounding box center [144, 111] width 4 height 4
click at [203, 120] on button "Clique para ver a transcrição do áudio" at bounding box center [207, 111] width 11 height 17
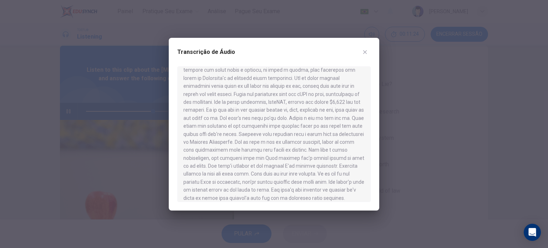
scroll to position [268, 0]
click at [418, 203] on div at bounding box center [274, 124] width 548 height 248
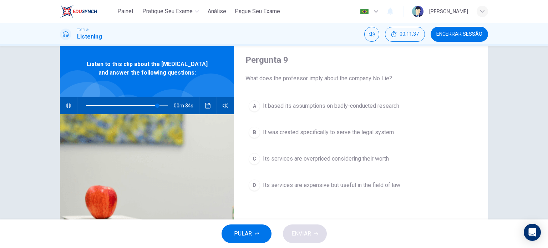
scroll to position [20, 0]
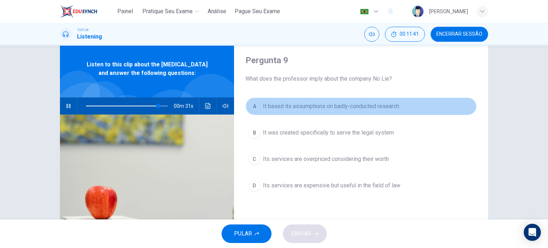
click at [315, 113] on button "A It based its assumptions on badly-conducted research" at bounding box center [361, 106] width 231 height 18
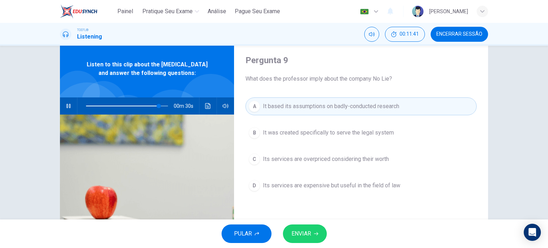
click at [304, 233] on span "ENVIAR" at bounding box center [302, 234] width 20 height 10
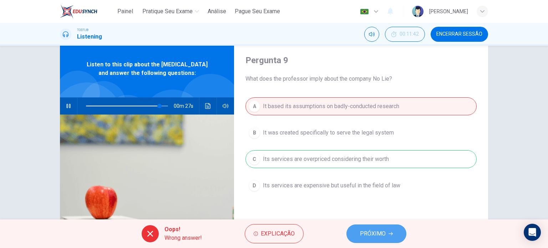
click at [382, 229] on span "PRÓXIMO" at bounding box center [373, 234] width 26 height 10
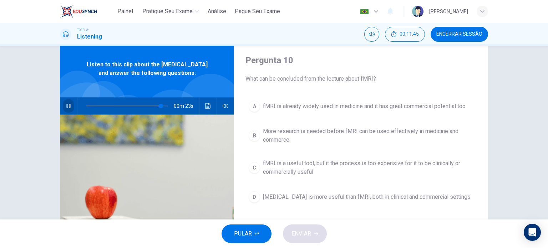
click at [63, 115] on button "button" at bounding box center [68, 105] width 11 height 17
click at [318, 178] on button "C fMRI is a useful tool, but it the process is too expensive for it to be clini…" at bounding box center [361, 168] width 231 height 24
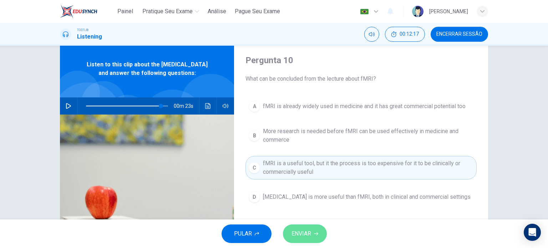
click at [301, 231] on span "ENVIAR" at bounding box center [302, 234] width 20 height 10
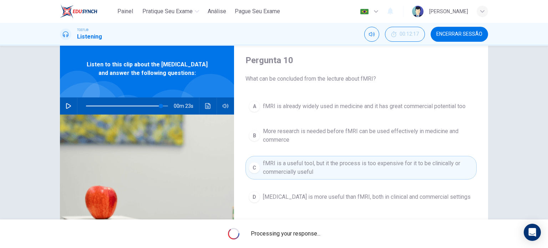
type input "91"
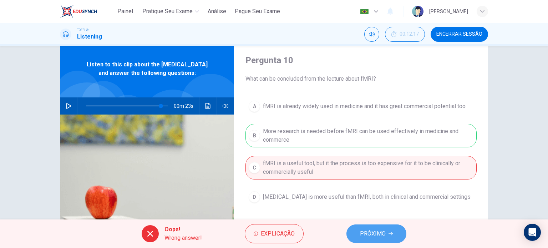
click at [360, 229] on button "PRÓXIMO" at bounding box center [377, 234] width 60 height 19
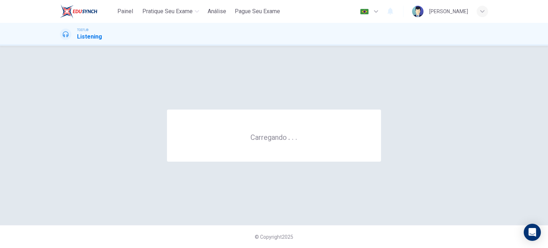
scroll to position [0, 0]
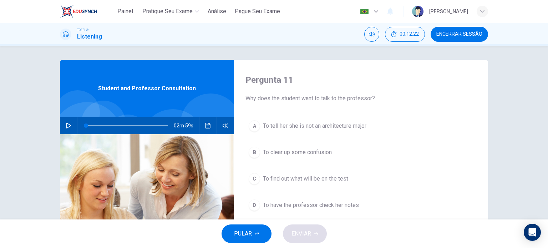
click at [60, 123] on div "02m 59s" at bounding box center [147, 125] width 174 height 17
click at [63, 124] on button "button" at bounding box center [68, 125] width 11 height 17
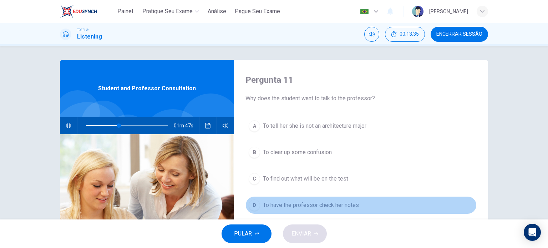
click at [281, 202] on span "To have the professor check her notes" at bounding box center [311, 205] width 96 height 9
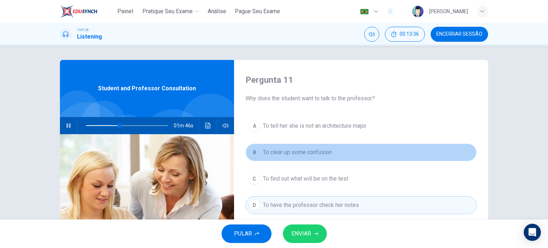
click at [300, 153] on span "To clear up some confusion" at bounding box center [297, 152] width 69 height 9
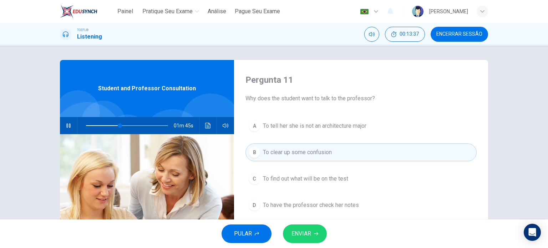
click at [313, 232] on button "ENVIAR" at bounding box center [305, 234] width 44 height 19
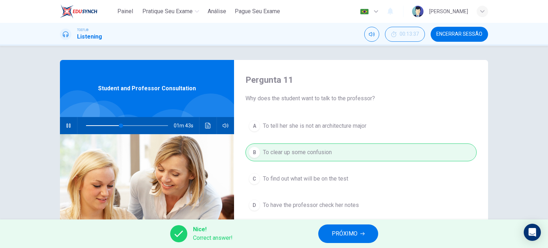
click at [99, 125] on span at bounding box center [127, 126] width 82 height 10
click at [363, 234] on icon "button" at bounding box center [363, 234] width 4 height 4
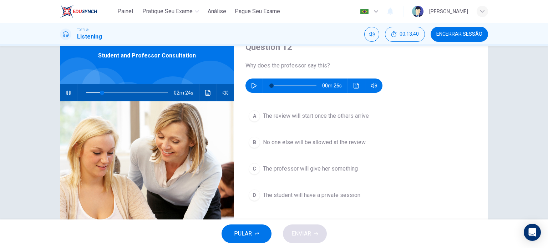
scroll to position [34, 0]
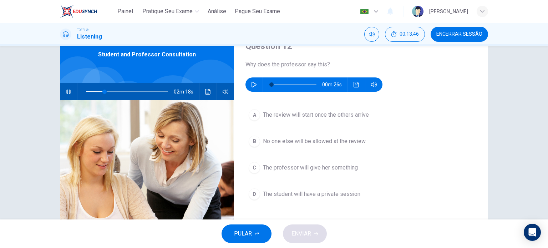
click at [66, 91] on icon "button" at bounding box center [69, 92] width 6 height 6
type input "23"
click at [251, 83] on icon "button" at bounding box center [254, 85] width 6 height 6
type input "7"
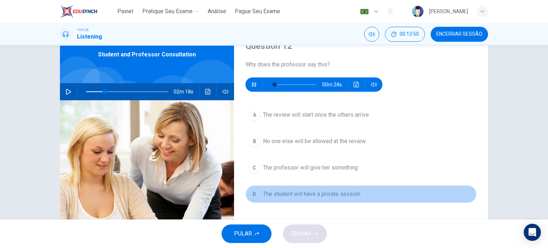
click at [285, 192] on span "The student will have a private session" at bounding box center [311, 194] width 97 height 9
type input "23"
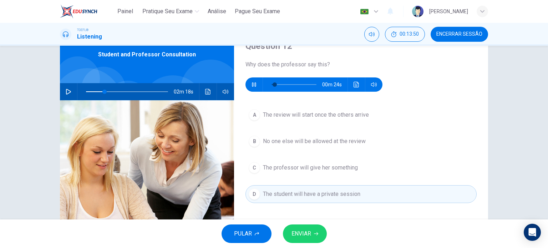
type input "11"
click at [305, 230] on span "ENVIAR" at bounding box center [302, 234] width 20 height 10
type input "23"
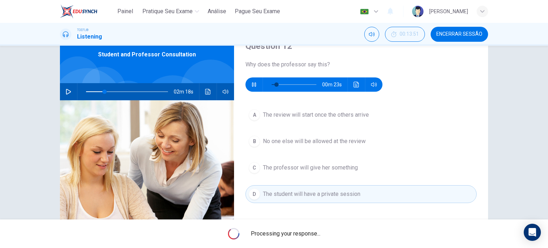
type input "15"
type input "23"
type input "15"
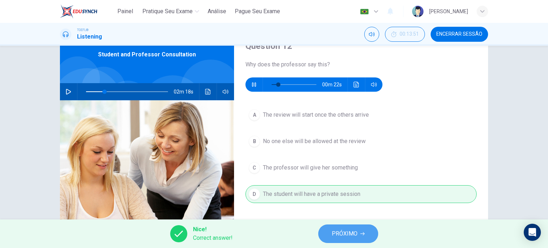
click at [351, 230] on span "PRÓXIMO" at bounding box center [345, 234] width 26 height 10
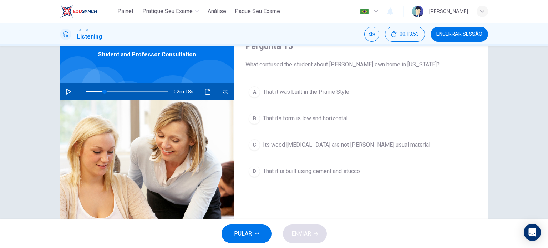
click at [61, 95] on div "02m 18s" at bounding box center [147, 91] width 174 height 17
click at [64, 87] on button "button" at bounding box center [68, 91] width 11 height 17
click at [90, 91] on span at bounding box center [127, 92] width 82 height 10
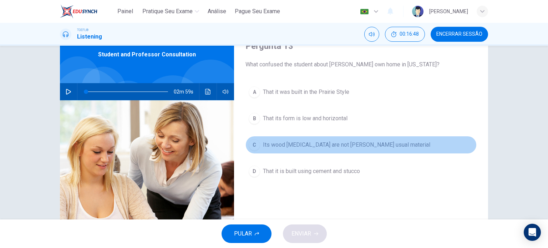
click at [298, 148] on span "Its wood [MEDICAL_DATA] are not [PERSON_NAME] usual material" at bounding box center [346, 145] width 167 height 9
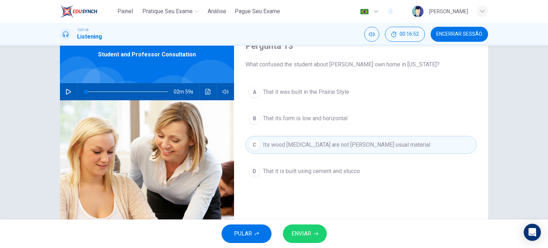
click at [285, 174] on span "That it is built using cement and stucco" at bounding box center [311, 171] width 97 height 9
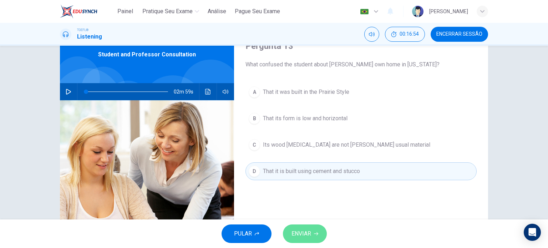
click at [308, 226] on button "ENVIAR" at bounding box center [305, 234] width 44 height 19
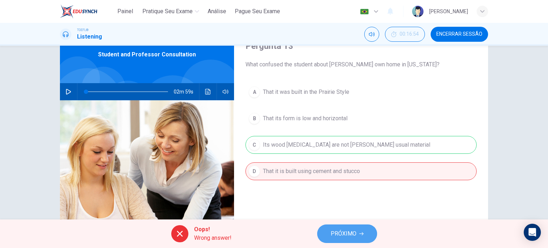
click at [364, 237] on button "PRÓXIMO" at bounding box center [347, 234] width 60 height 19
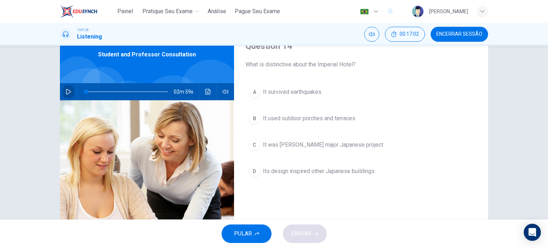
click at [69, 91] on icon "button" at bounding box center [69, 92] width 6 height 6
type input "0"
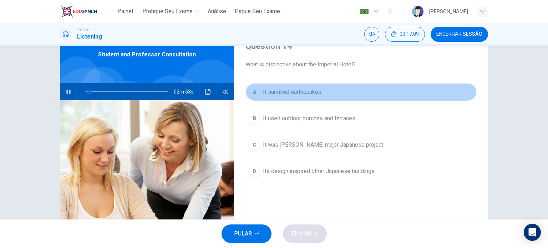
click at [293, 89] on span "It survived earthquakes" at bounding box center [292, 92] width 59 height 9
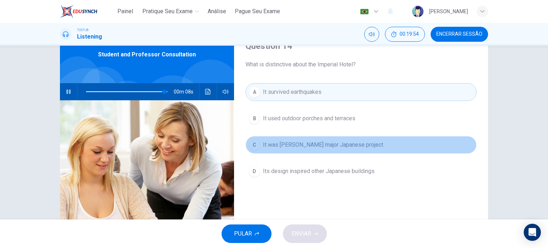
click at [301, 145] on span "It was [PERSON_NAME] major Japanese project" at bounding box center [323, 145] width 120 height 9
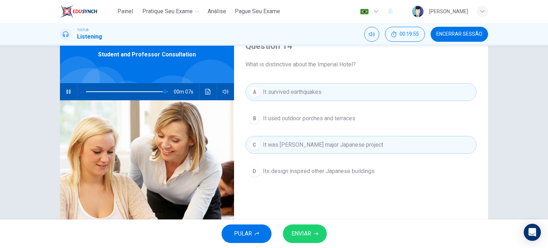
click at [315, 232] on icon "button" at bounding box center [316, 234] width 4 height 4
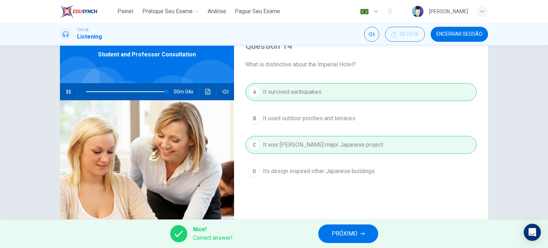
type input "98"
click at [353, 235] on span "PRÓXIMO" at bounding box center [345, 234] width 26 height 10
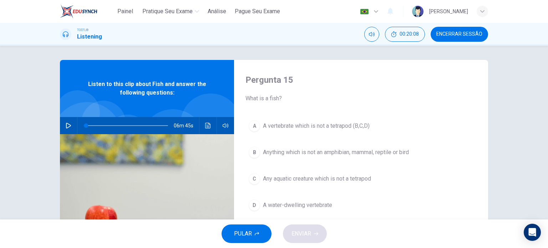
click at [70, 126] on button "button" at bounding box center [68, 125] width 11 height 17
type input "42"
click at [461, 30] on button "Encerrar Sessão" at bounding box center [459, 34] width 57 height 15
